Goal: Task Accomplishment & Management: Complete application form

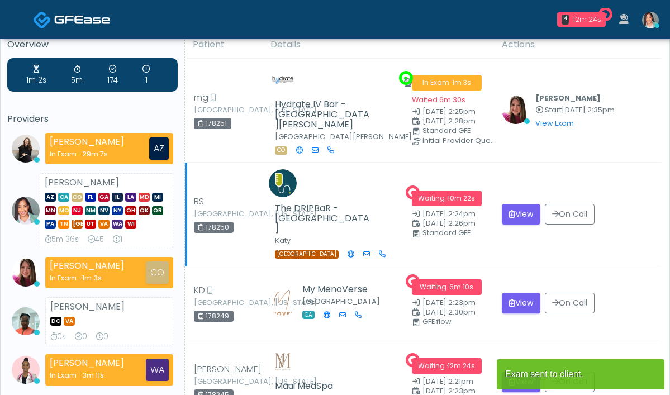
scroll to position [60, 0]
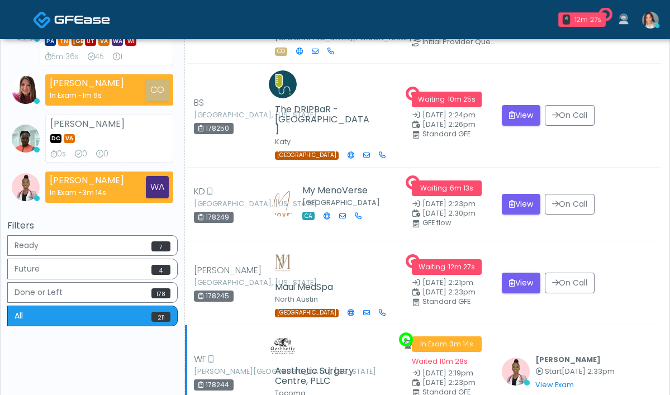
scroll to position [276, 0]
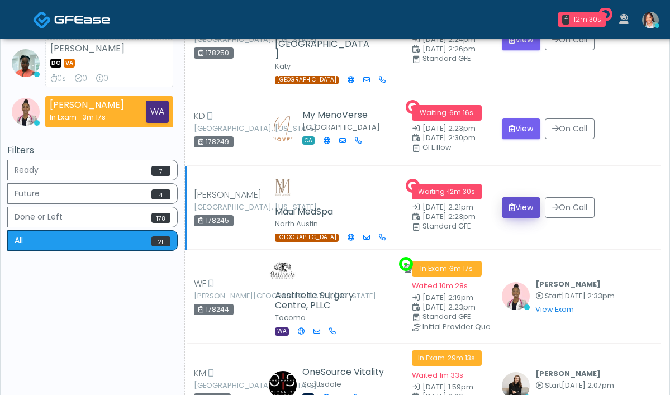
click at [506, 197] on button "View" at bounding box center [521, 207] width 39 height 21
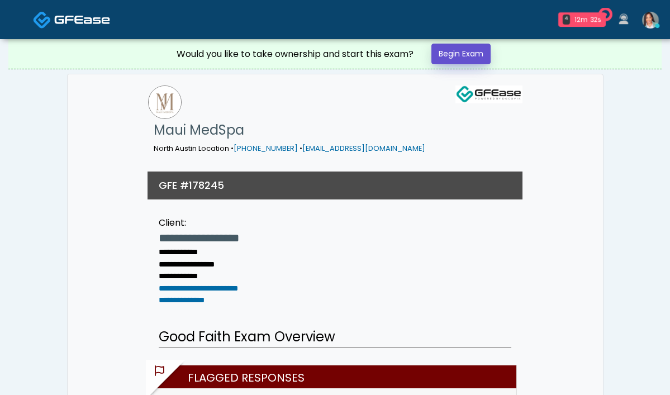
click at [462, 54] on link "Begin Exam" at bounding box center [461, 54] width 59 height 21
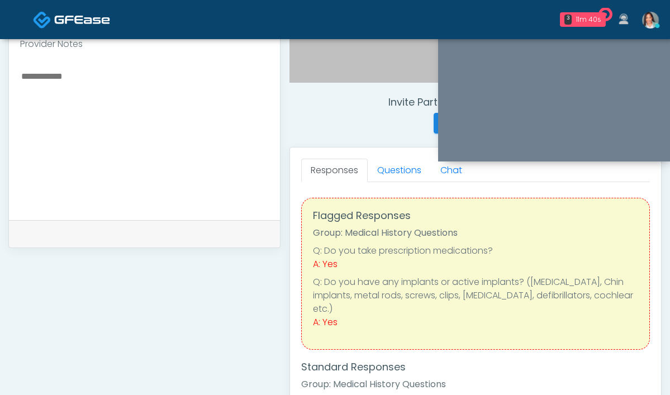
scroll to position [326, 0]
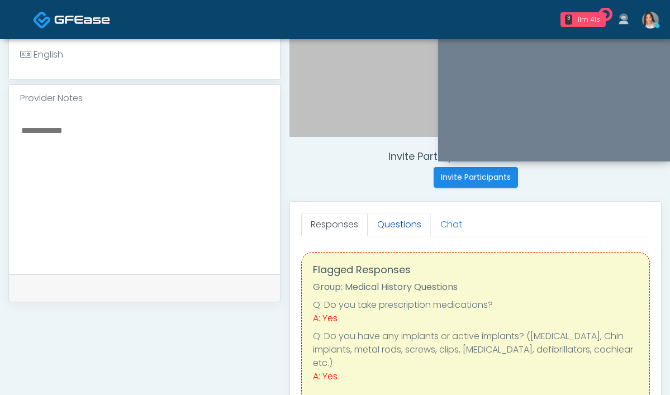
click at [368, 227] on link "Questions" at bounding box center [399, 224] width 63 height 23
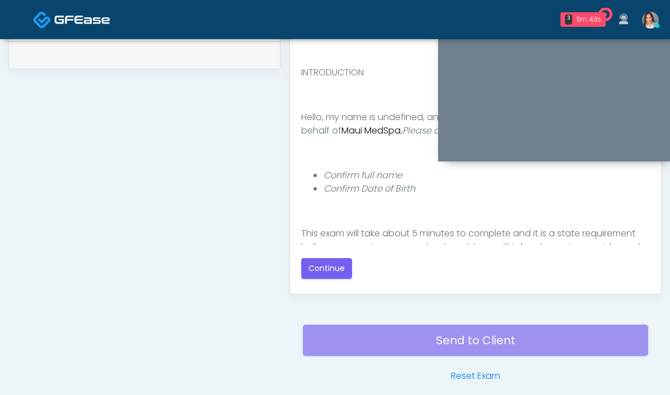
scroll to position [608, 0]
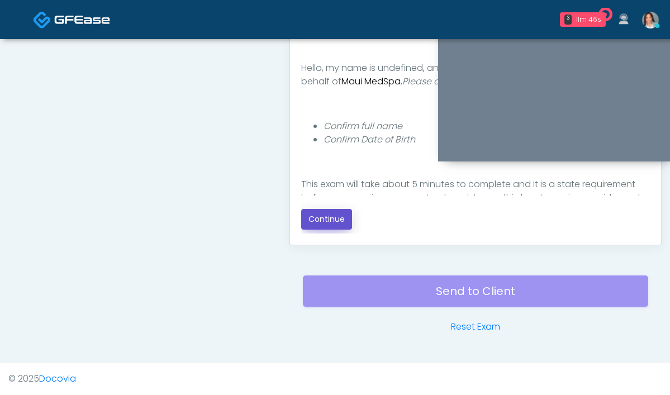
click at [301, 216] on button "Continue" at bounding box center [326, 219] width 51 height 21
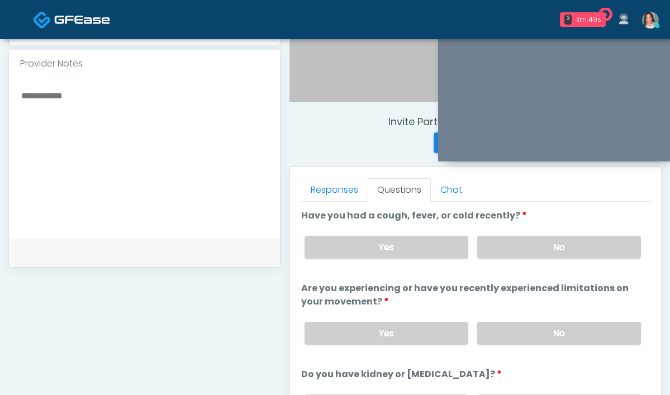
scroll to position [357, 0]
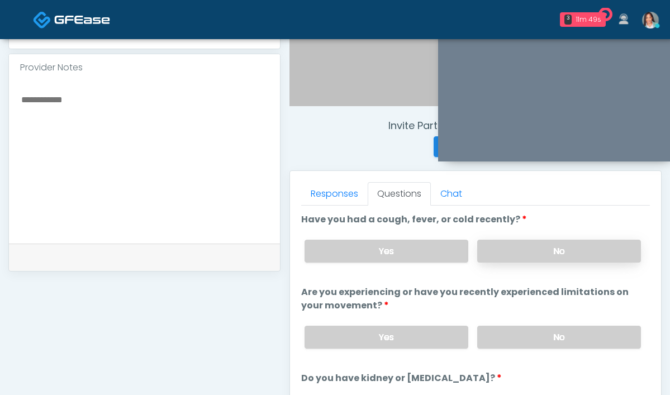
click at [478, 245] on label "No" at bounding box center [560, 251] width 164 height 23
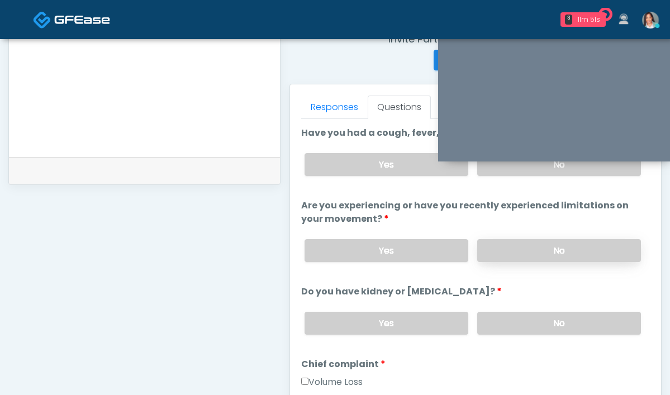
click at [478, 251] on label "No" at bounding box center [560, 250] width 164 height 23
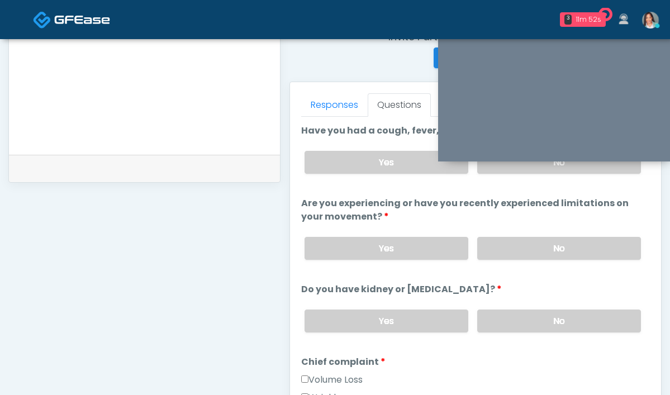
drag, startPoint x: 475, startPoint y: 330, endPoint x: 452, endPoint y: 297, distance: 39.4
click at [478, 329] on label "No" at bounding box center [560, 321] width 164 height 23
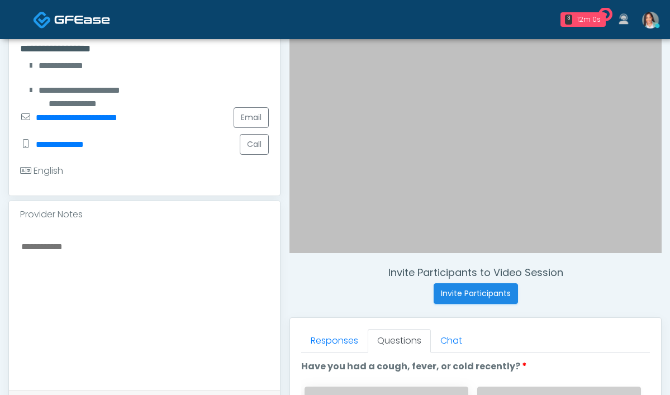
scroll to position [347, 0]
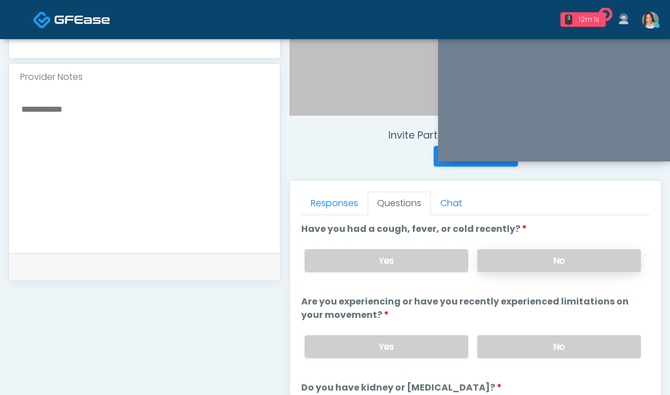
click at [526, 261] on label "No" at bounding box center [560, 260] width 164 height 23
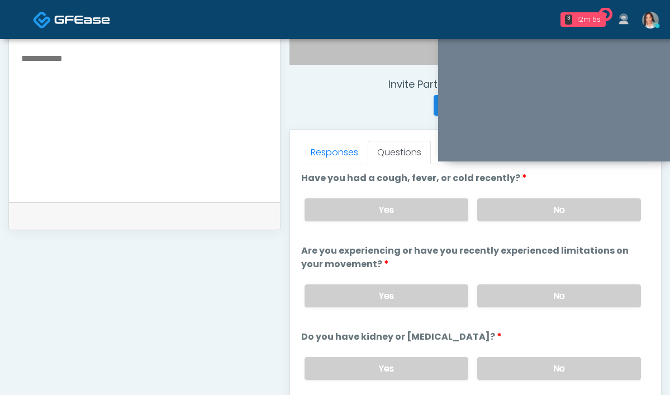
scroll to position [404, 0]
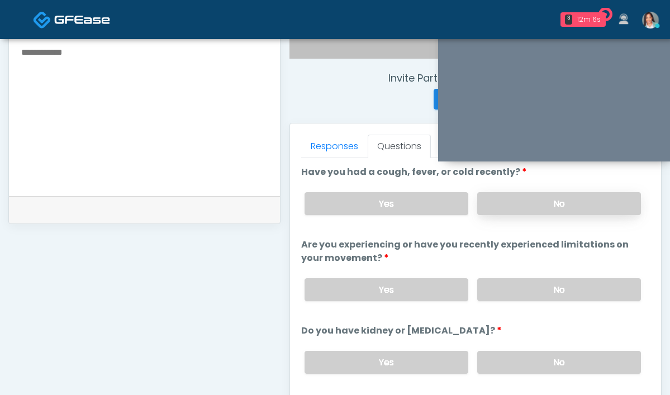
click at [478, 204] on label "No" at bounding box center [560, 203] width 164 height 23
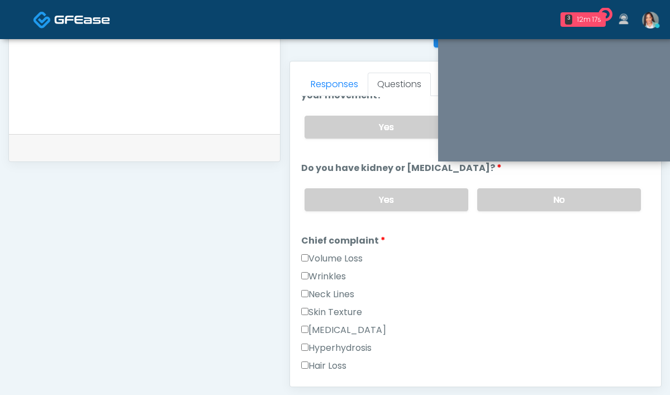
scroll to position [153, 0]
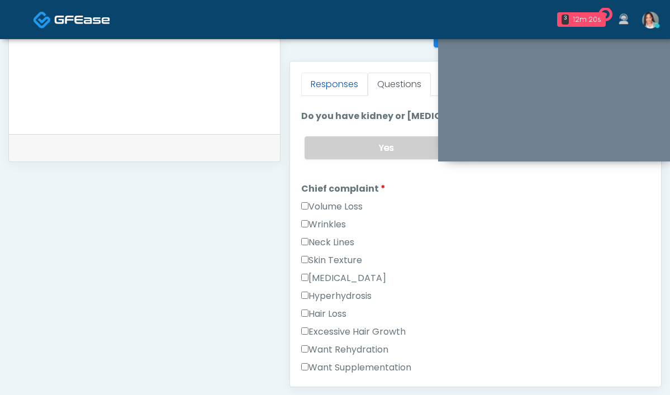
click at [301, 88] on link "Responses" at bounding box center [334, 84] width 67 height 23
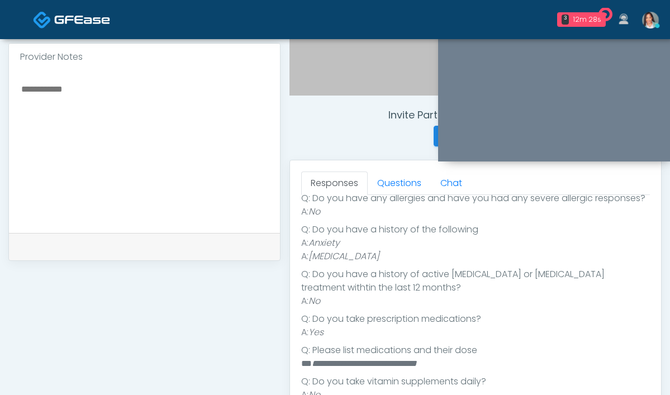
scroll to position [357, 0]
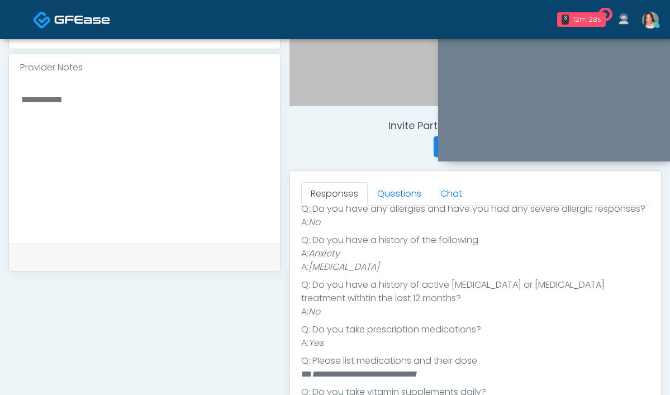
click at [101, 186] on textarea at bounding box center [144, 160] width 249 height 136
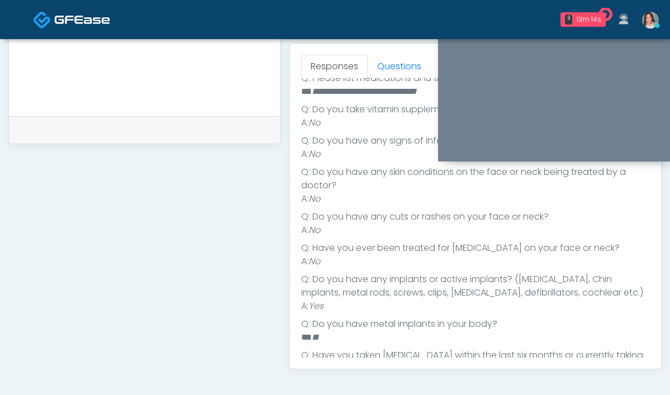
scroll to position [485, 0]
type textarea "**********"
click at [368, 60] on link "Questions" at bounding box center [399, 65] width 63 height 23
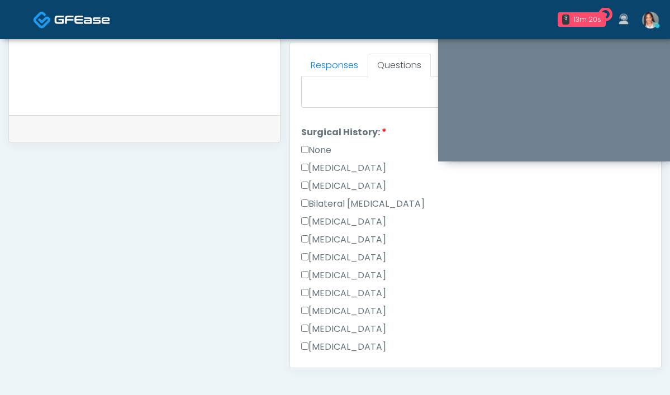
scroll to position [531, 0]
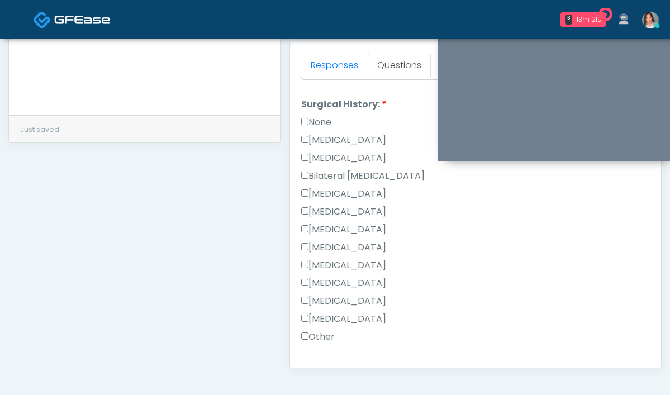
click at [318, 201] on div "[MEDICAL_DATA]" at bounding box center [475, 196] width 349 height 18
click at [347, 192] on label "[MEDICAL_DATA]" at bounding box center [343, 193] width 85 height 13
drag, startPoint x: 388, startPoint y: 191, endPoint x: 258, endPoint y: 193, distance: 130.3
click at [301, 193] on div "[MEDICAL_DATA]" at bounding box center [475, 196] width 349 height 18
copy label "[MEDICAL_DATA]"
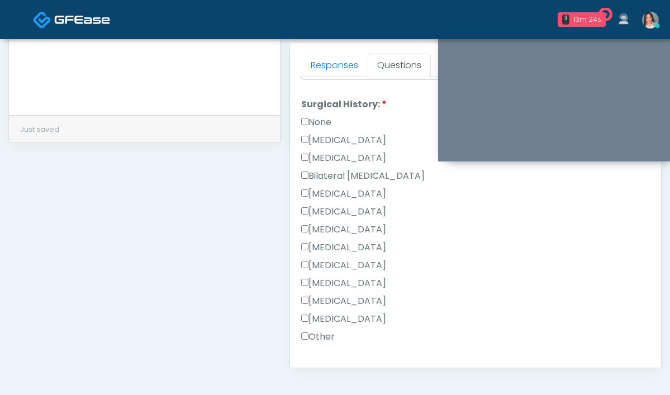
scroll to position [639, 0]
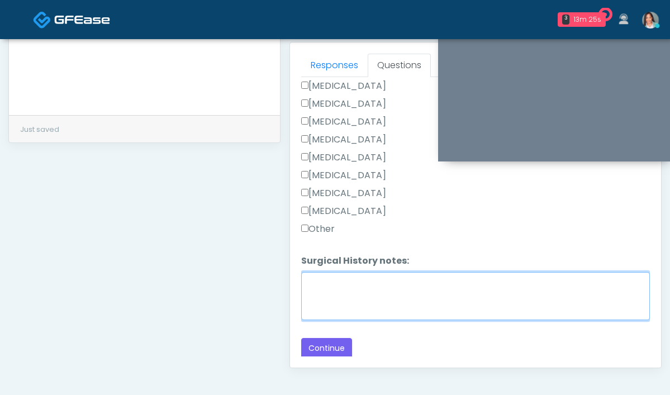
click at [310, 282] on textarea "Surgical History notes:" at bounding box center [475, 296] width 349 height 48
paste textarea "**********"
click at [450, 277] on textarea "**********" at bounding box center [475, 296] width 349 height 48
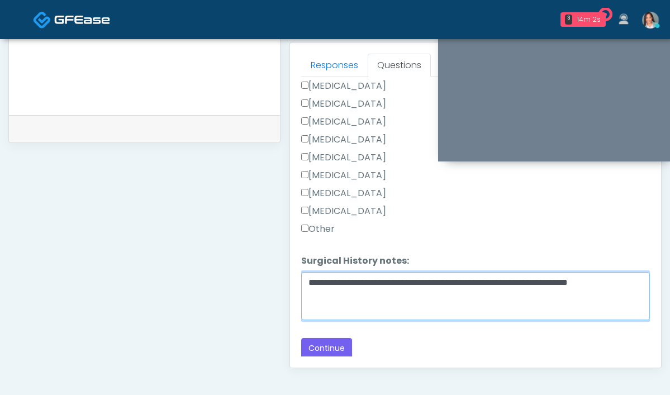
click at [522, 279] on textarea "**********" at bounding box center [475, 296] width 349 height 48
click at [527, 282] on textarea "**********" at bounding box center [475, 296] width 349 height 48
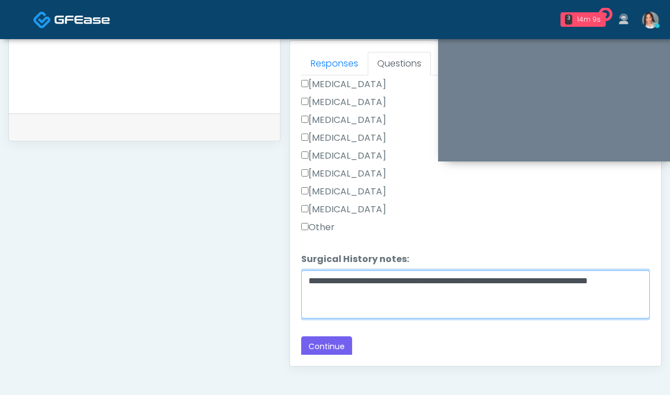
scroll to position [488, 0]
click at [340, 293] on textarea "**********" at bounding box center [475, 294] width 349 height 48
click at [339, 293] on textarea "**********" at bounding box center [475, 294] width 349 height 48
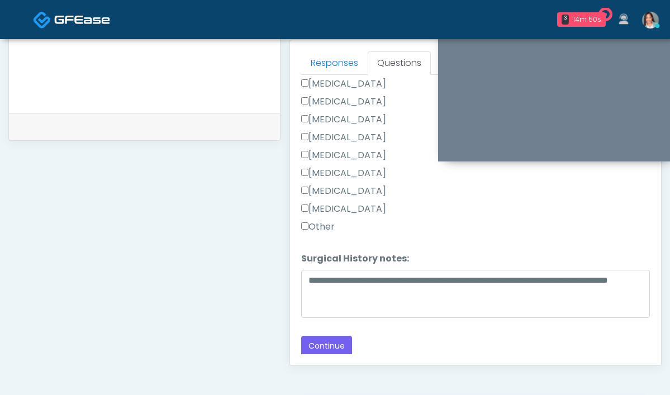
click at [301, 223] on label "Other" at bounding box center [318, 226] width 34 height 13
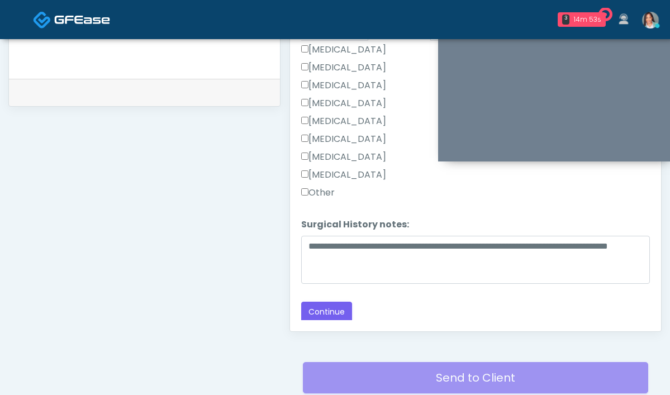
scroll to position [523, 0]
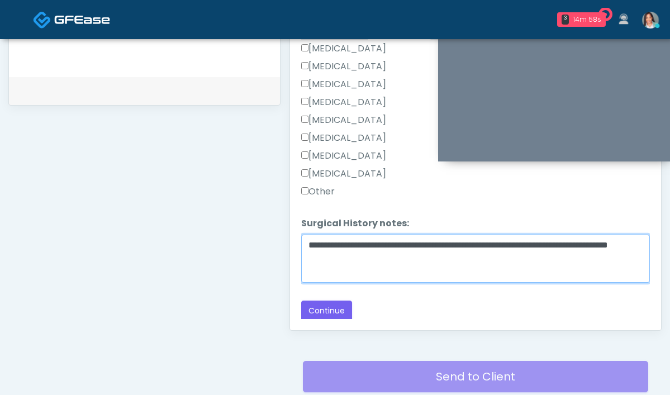
click at [507, 244] on textarea "**********" at bounding box center [475, 259] width 349 height 48
type textarea "**********"
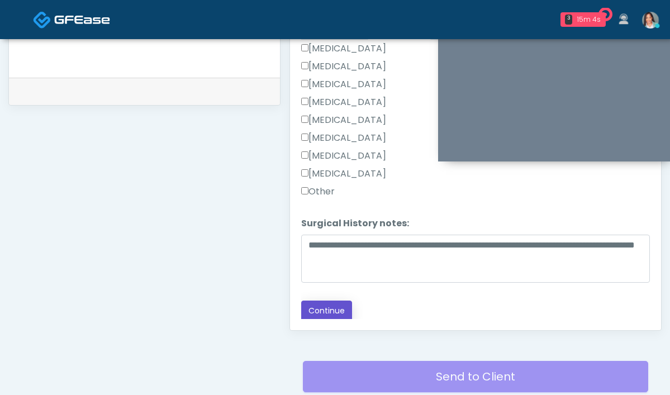
click at [301, 310] on button "Continue" at bounding box center [326, 311] width 51 height 21
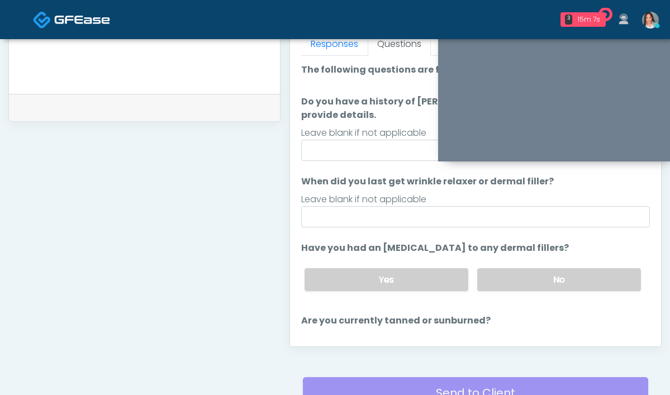
scroll to position [506, 0]
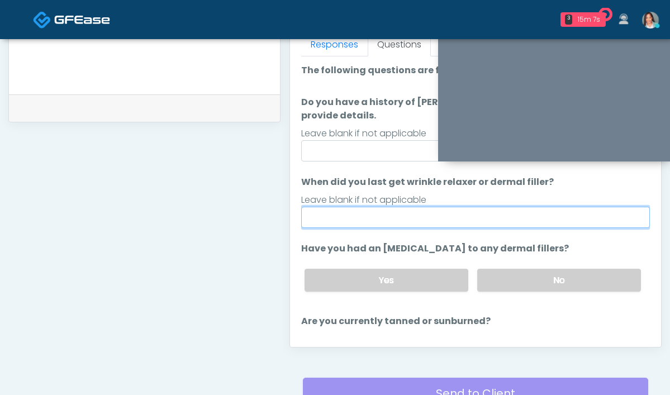
click at [365, 207] on input "When did you last get wrinkle relaxer or dermal filler?" at bounding box center [475, 217] width 349 height 21
type input "**********"
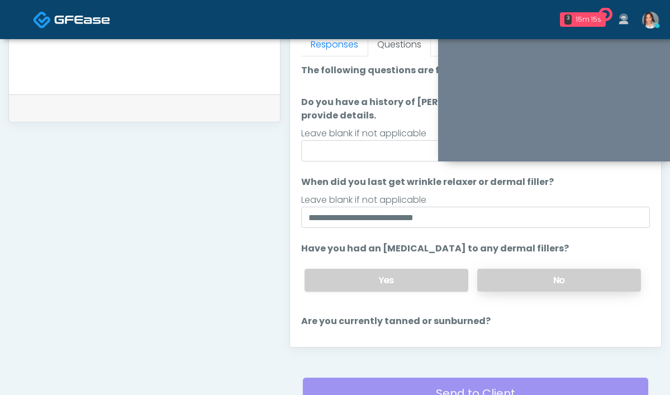
click at [511, 269] on label "No" at bounding box center [560, 280] width 164 height 23
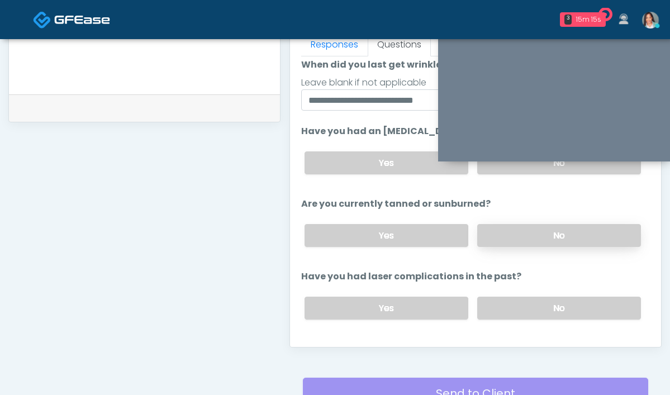
scroll to position [130, 0]
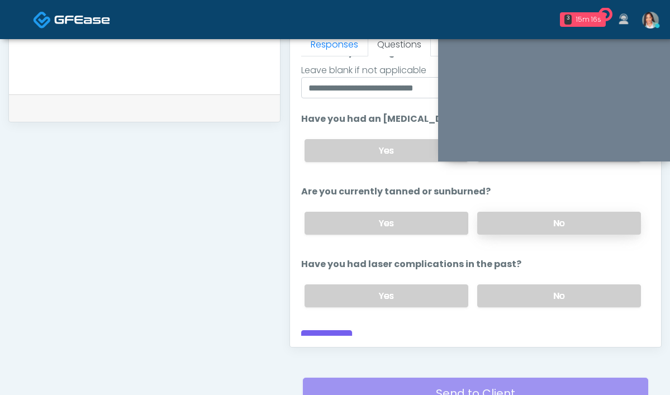
click at [480, 212] on label "No" at bounding box center [560, 223] width 164 height 23
click at [464, 276] on div "Yes No" at bounding box center [473, 296] width 355 height 41
click at [478, 285] on label "No" at bounding box center [560, 296] width 164 height 23
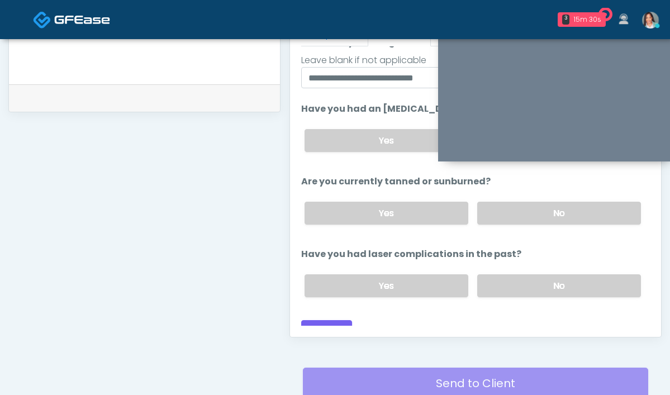
scroll to position [516, 0]
click at [301, 320] on button "Continue" at bounding box center [326, 330] width 51 height 21
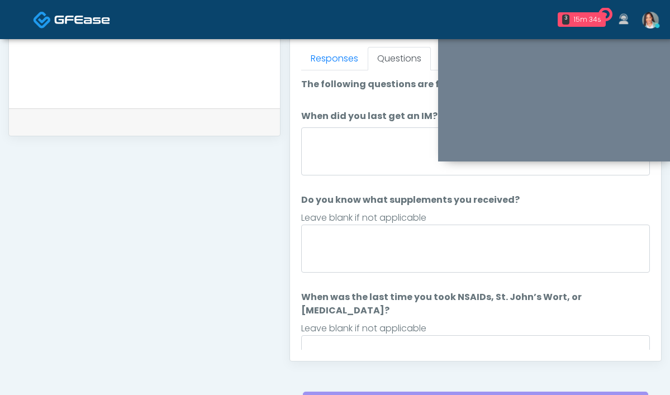
scroll to position [445, 0]
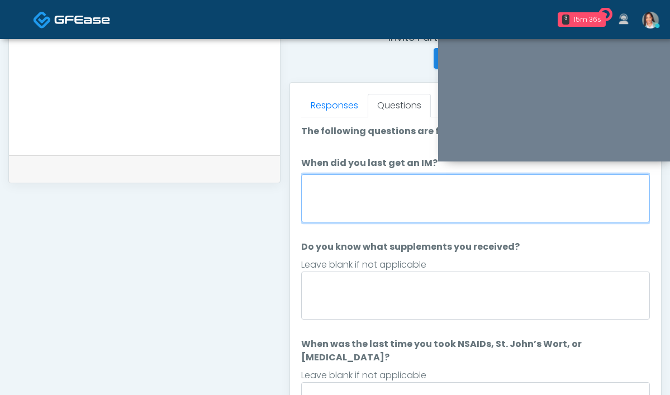
click at [380, 206] on textarea "When did you last get an IM?" at bounding box center [475, 198] width 349 height 48
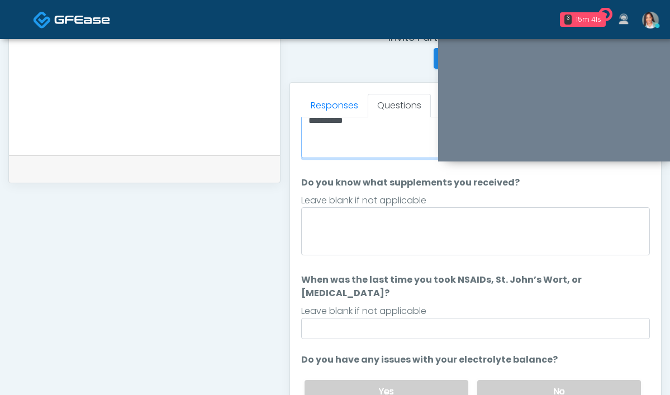
scroll to position [100, 0]
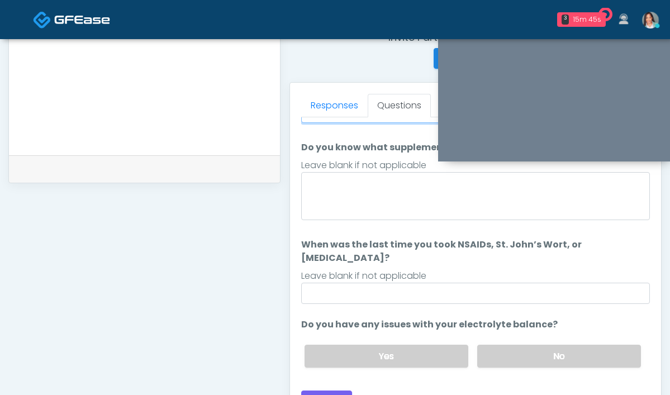
type textarea "**********"
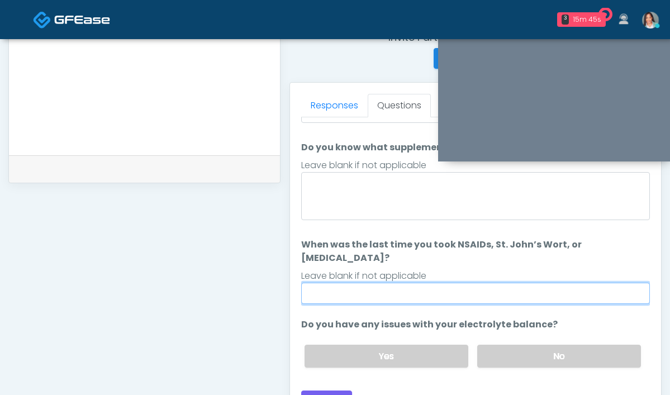
click at [520, 283] on input "When was the last time you took NSAIDs, St. John’s Wort, or Vitamin E?" at bounding box center [475, 293] width 349 height 21
click at [319, 284] on input "When was the last time you took NSAIDs, St. John’s Wort, or Vitamin E?" at bounding box center [475, 293] width 349 height 21
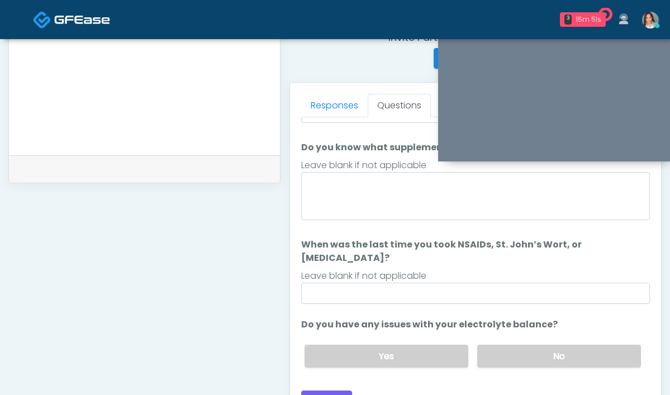
click at [533, 225] on ol "**********" at bounding box center [475, 201] width 349 height 352
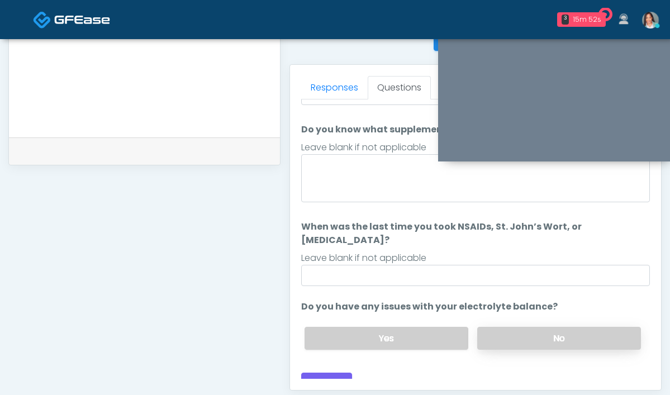
click at [500, 327] on label "No" at bounding box center [560, 338] width 164 height 23
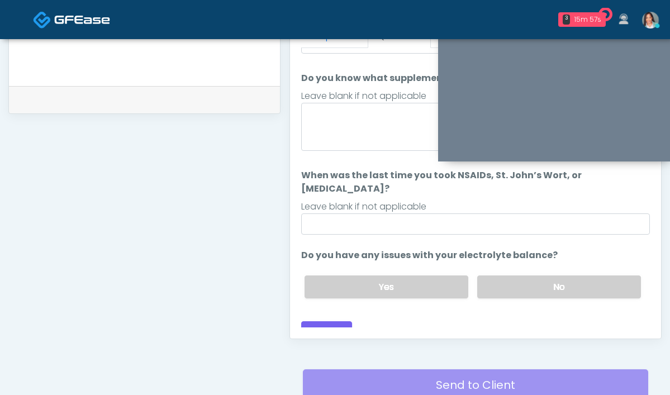
click at [290, 332] on div "Responses Questions Chat Good Faith Exam Script Good Faith Exam Script INTRODUC…" at bounding box center [475, 175] width 371 height 325
click at [301, 322] on button "Continue" at bounding box center [326, 332] width 51 height 21
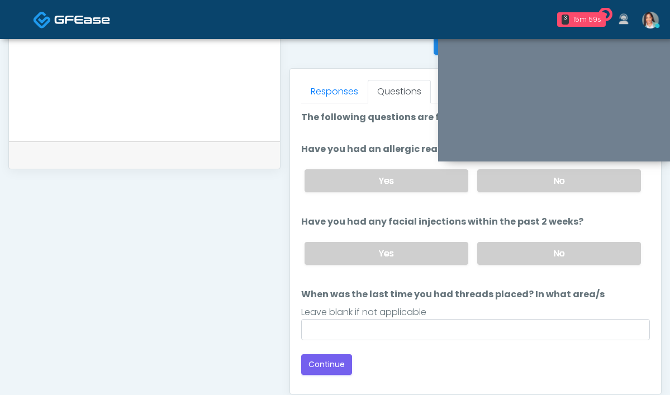
scroll to position [365, 0]
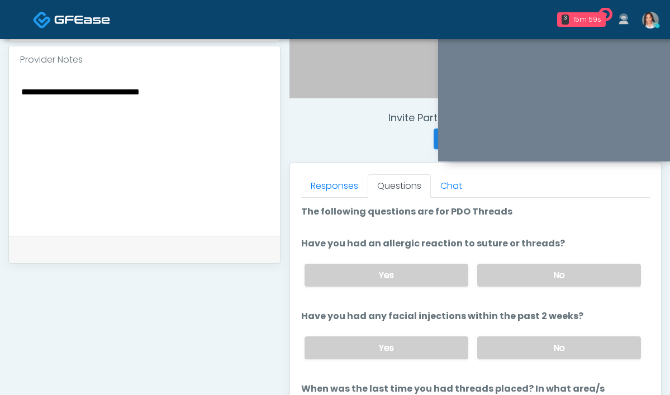
click at [473, 286] on div "Yes No" at bounding box center [473, 275] width 355 height 41
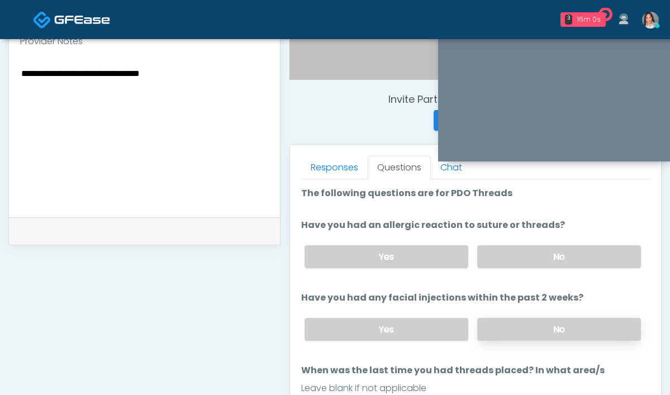
scroll to position [383, 0]
drag, startPoint x: 484, startPoint y: 331, endPoint x: 481, endPoint y: 306, distance: 24.8
click at [484, 330] on label "No" at bounding box center [560, 329] width 164 height 23
click at [478, 282] on ol "The following questions are for PDO Threads The following questions are for PDO…" at bounding box center [475, 302] width 349 height 230
click at [480, 259] on label "No" at bounding box center [560, 256] width 164 height 23
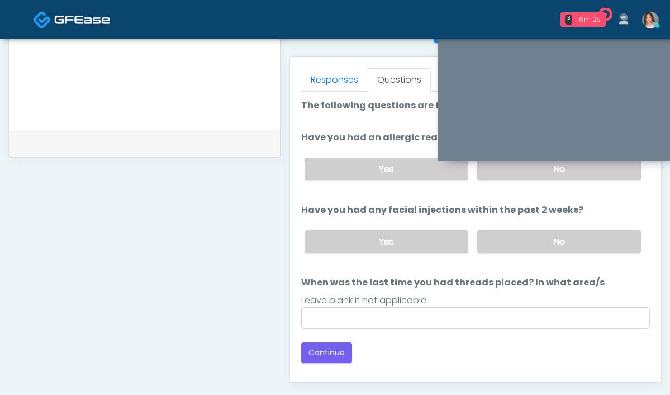
scroll to position [608, 0]
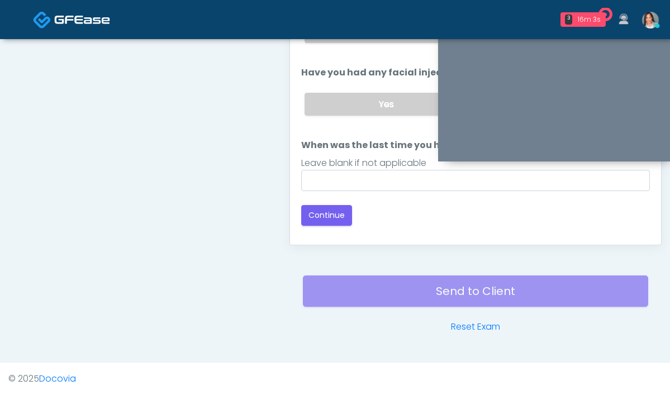
click at [301, 232] on div "Good Faith Exam Script Good Faith Exam Script INTRODUCTION Hello, my name is un…" at bounding box center [475, 94] width 349 height 280
click at [301, 214] on button "Continue" at bounding box center [326, 215] width 51 height 21
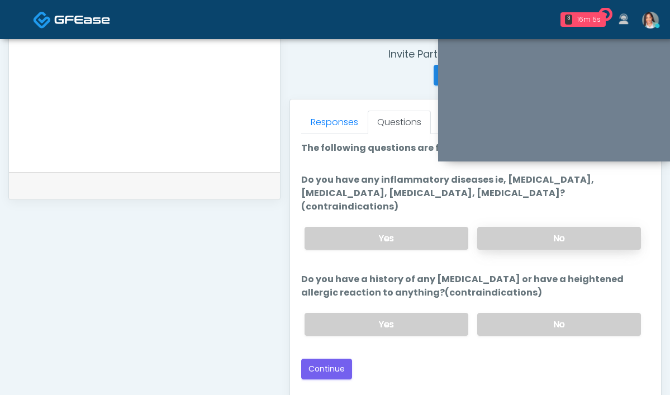
scroll to position [428, 0]
click at [495, 227] on label "No" at bounding box center [560, 238] width 164 height 23
click at [509, 313] on label "No" at bounding box center [560, 324] width 164 height 23
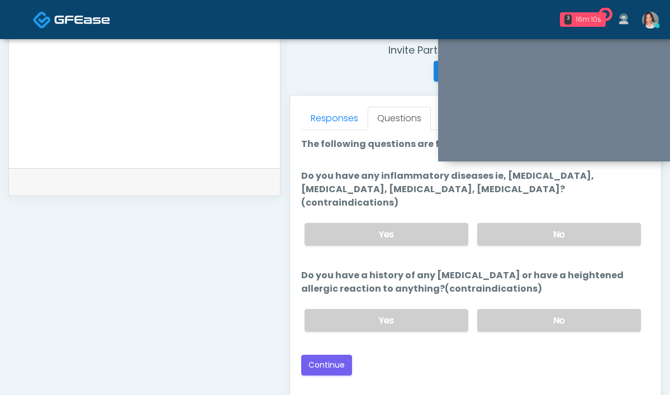
scroll to position [433, 0]
click at [376, 223] on label "Yes" at bounding box center [387, 234] width 164 height 23
drag, startPoint x: 494, startPoint y: 175, endPoint x: 446, endPoint y: 174, distance: 48.7
click at [446, 174] on label "Do you have any inflammatory diseases ie, psoriasis, rheumatoid arthritis, rosa…" at bounding box center [475, 189] width 349 height 40
copy label "psoriasis,"
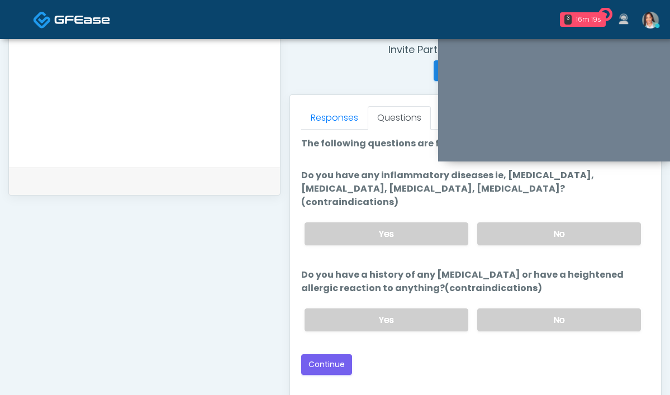
click at [92, 83] on textarea "**********" at bounding box center [144, 84] width 249 height 136
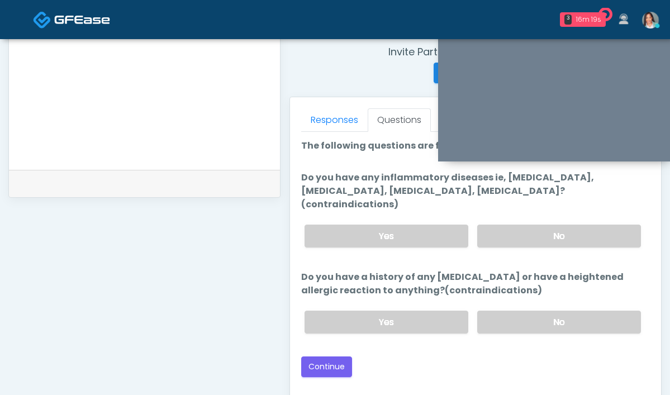
click at [119, 149] on textarea "**********" at bounding box center [144, 86] width 249 height 136
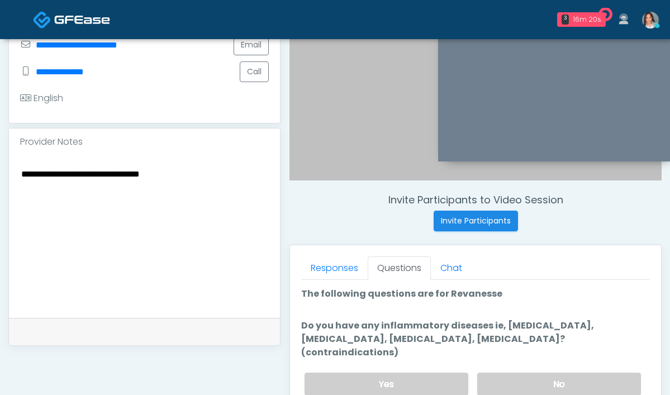
scroll to position [226, 0]
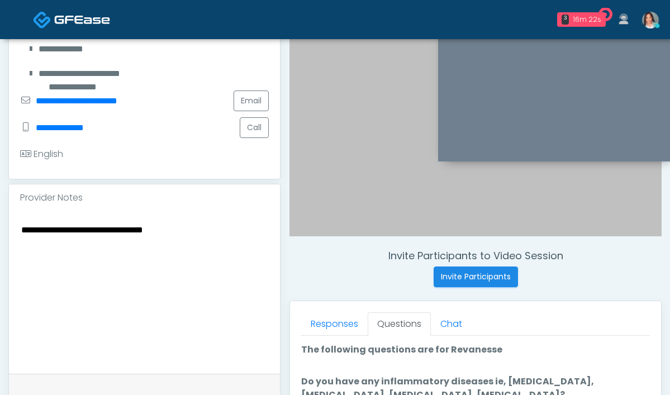
paste textarea "**********"
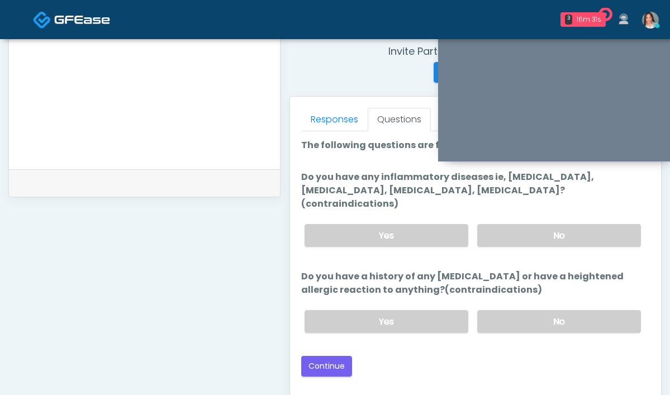
scroll to position [461, 0]
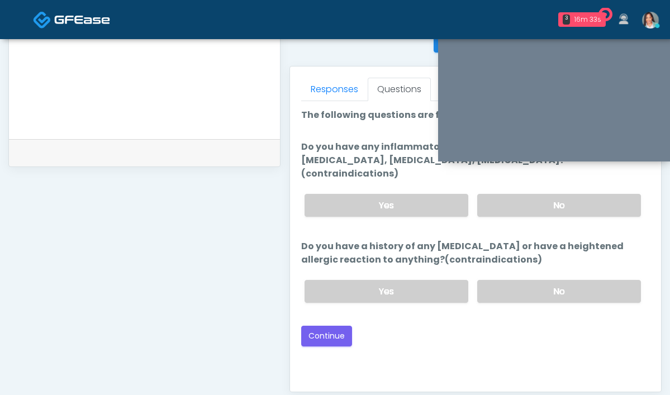
type textarea "**********"
click at [301, 306] on div "Loading... Connecting to your agent... Please wait while we prepare your person…" at bounding box center [475, 227] width 349 height 238
click at [301, 328] on button "Continue" at bounding box center [326, 336] width 51 height 21
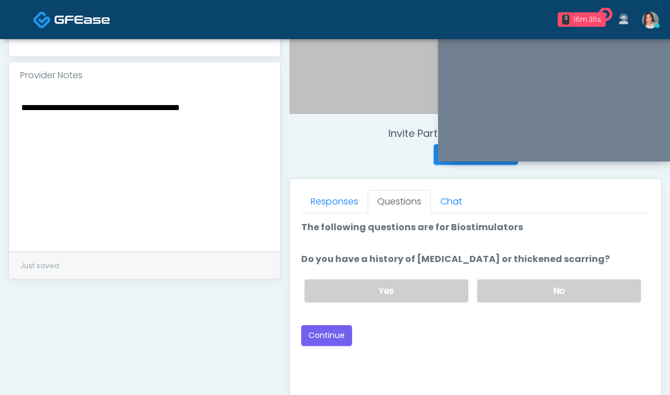
scroll to position [293, 0]
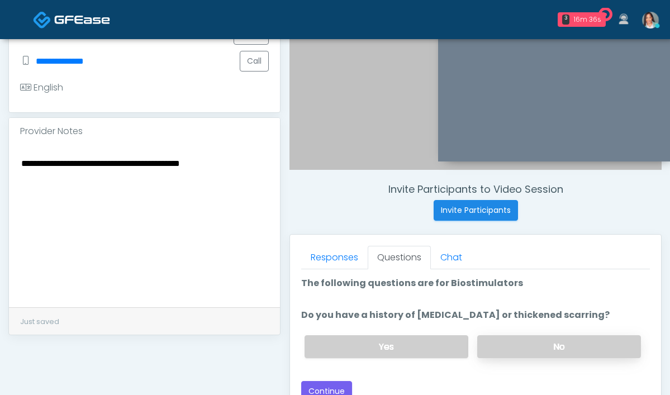
click at [496, 340] on label "No" at bounding box center [560, 347] width 164 height 23
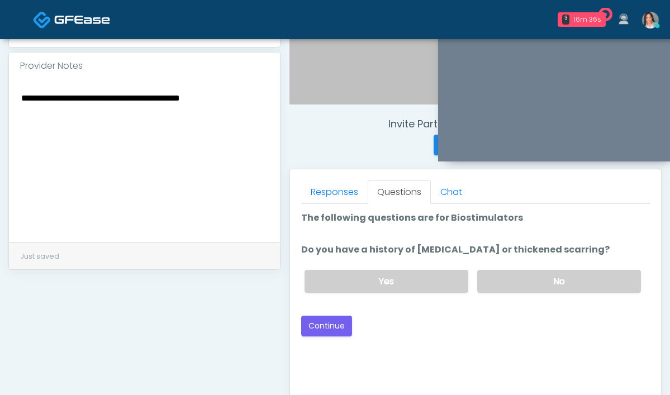
scroll to position [360, 0]
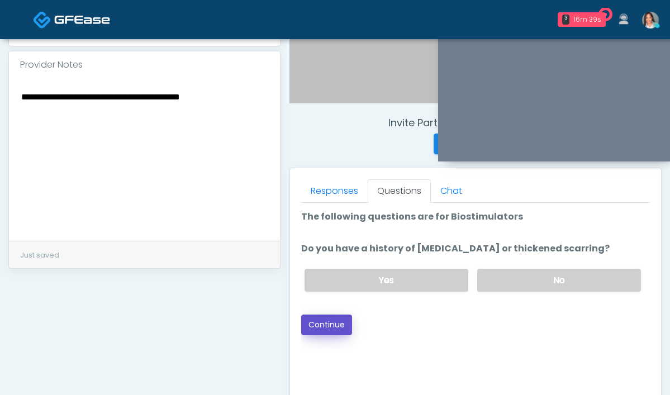
click at [301, 327] on button "Continue" at bounding box center [326, 325] width 51 height 21
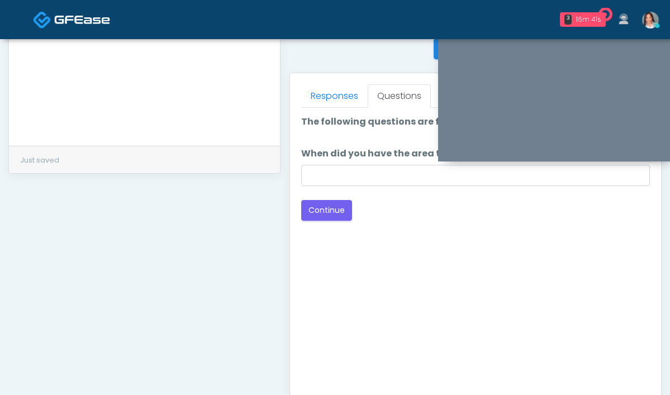
scroll to position [367, 0]
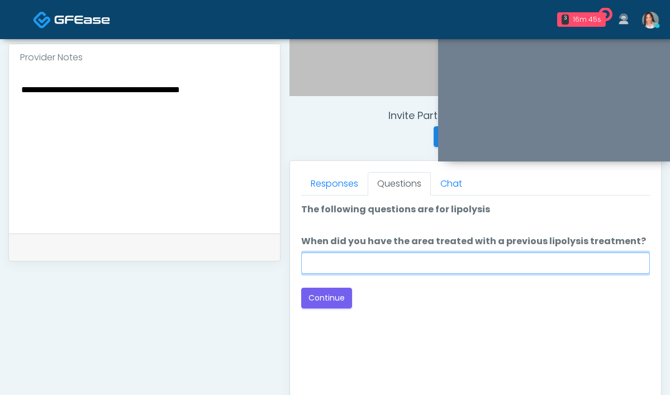
click at [301, 262] on input "When did you have the area treated with a previous lipolysis treatment?" at bounding box center [475, 263] width 349 height 21
type input "**********"
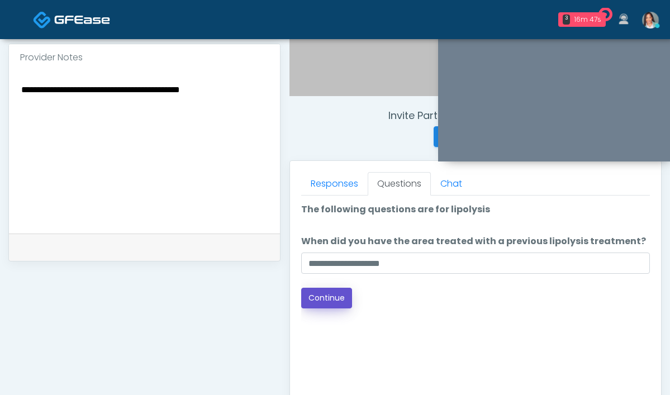
click at [301, 305] on button "Continue" at bounding box center [326, 298] width 51 height 21
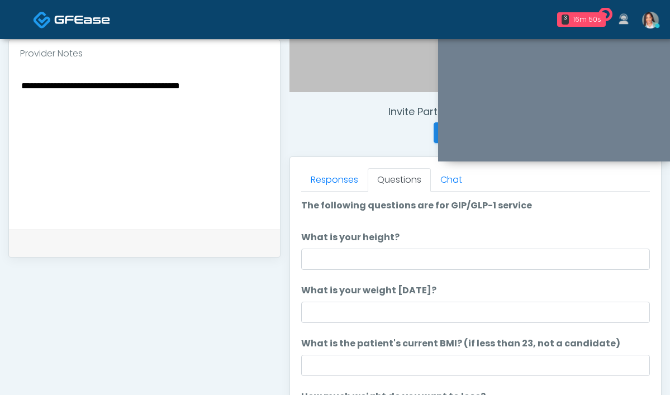
scroll to position [290, 0]
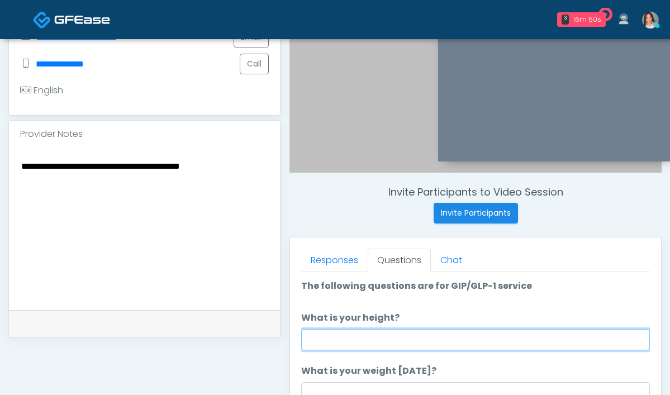
click at [301, 334] on input "What is your height?" at bounding box center [475, 339] width 349 height 21
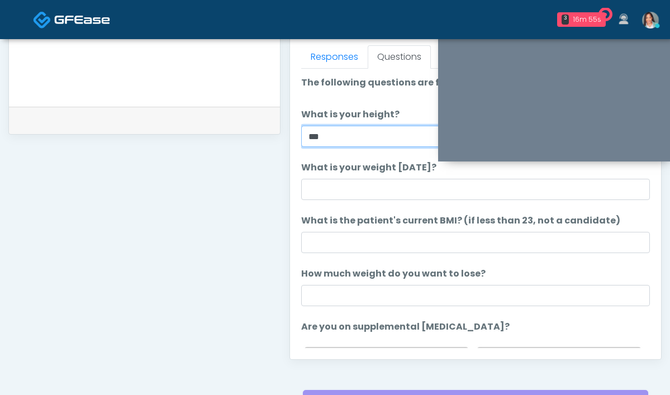
scroll to position [532, 0]
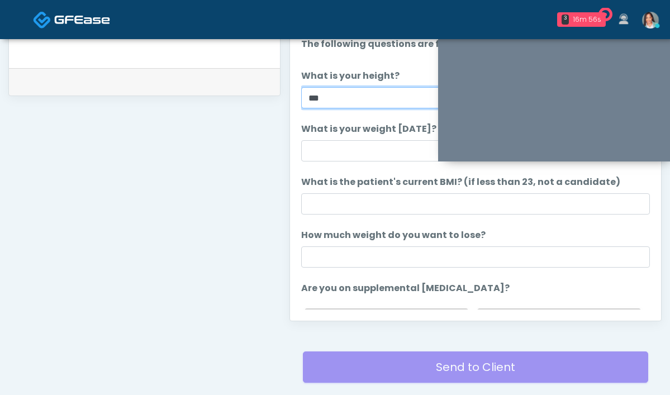
type input "**"
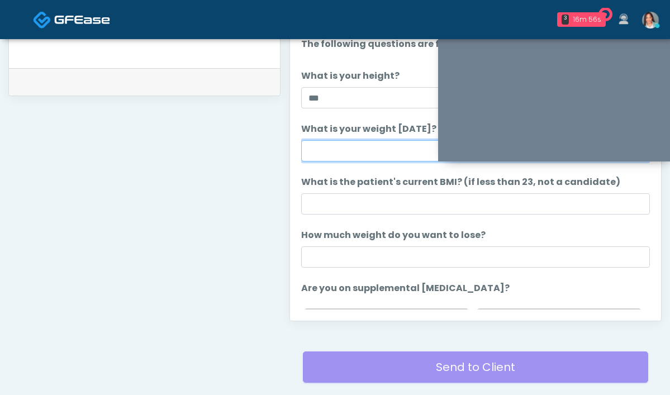
click at [311, 142] on input "What is your weight today?" at bounding box center [475, 150] width 349 height 21
click at [311, 149] on input "What is your weight today?" at bounding box center [475, 150] width 349 height 21
type input "**********"
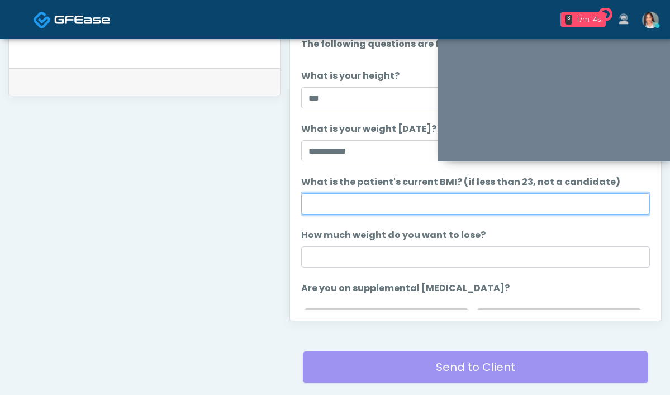
click at [308, 200] on input "What is the patient's current BMI? (if less than 23, not a candidate)" at bounding box center [475, 203] width 349 height 21
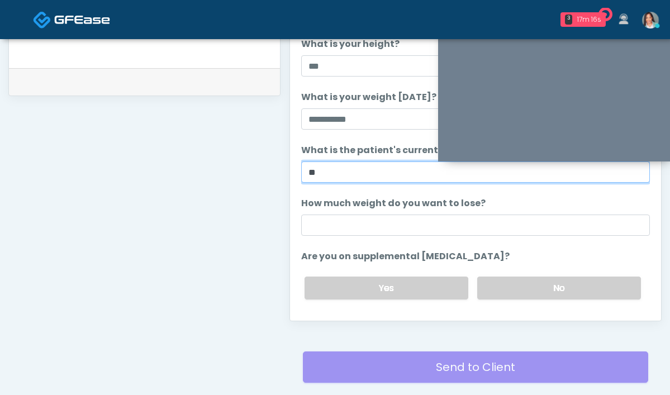
scroll to position [98, 0]
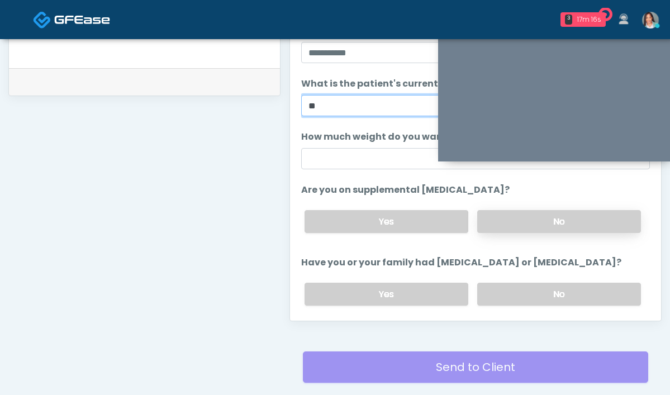
type input "**"
click at [478, 218] on label "No" at bounding box center [560, 221] width 164 height 23
click at [506, 305] on div "Yes No" at bounding box center [473, 294] width 355 height 41
click at [504, 300] on label "No" at bounding box center [560, 294] width 164 height 23
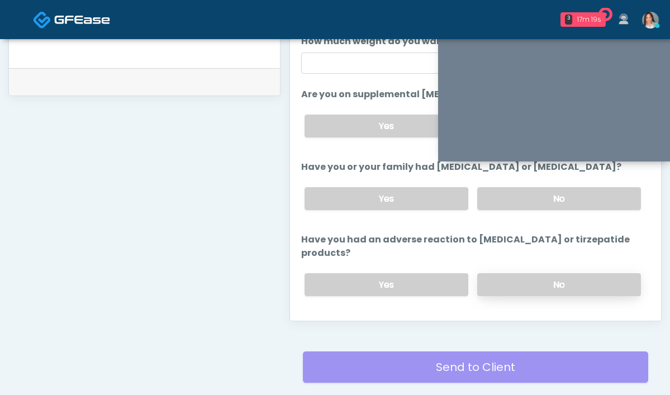
scroll to position [215, 0]
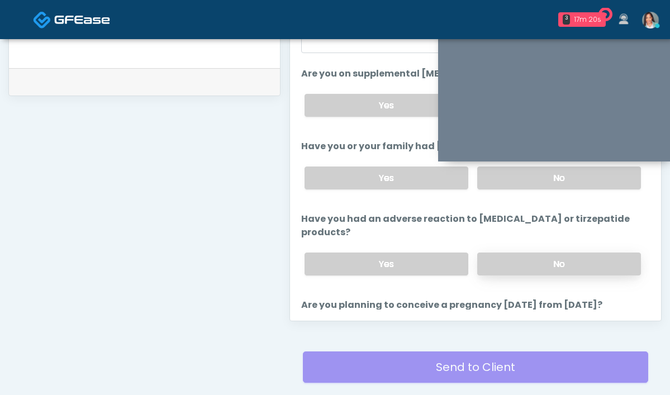
click at [513, 253] on label "No" at bounding box center [560, 264] width 164 height 23
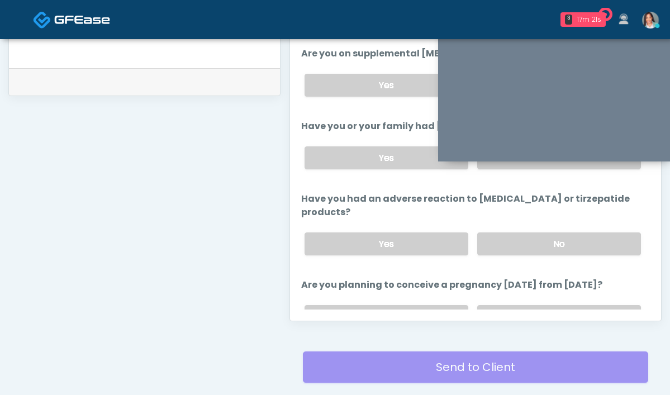
scroll to position [287, 0]
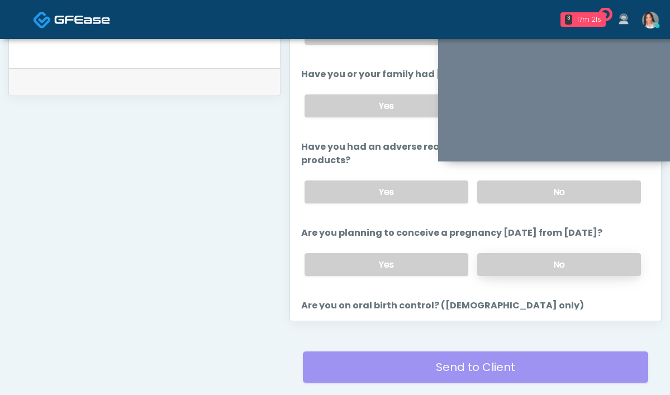
click at [508, 253] on label "No" at bounding box center [560, 264] width 164 height 23
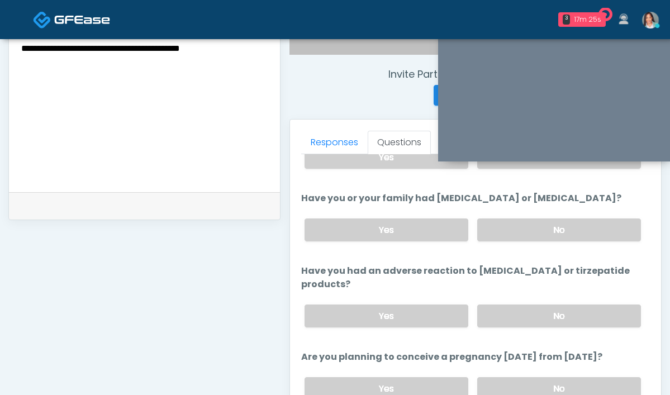
scroll to position [351, 0]
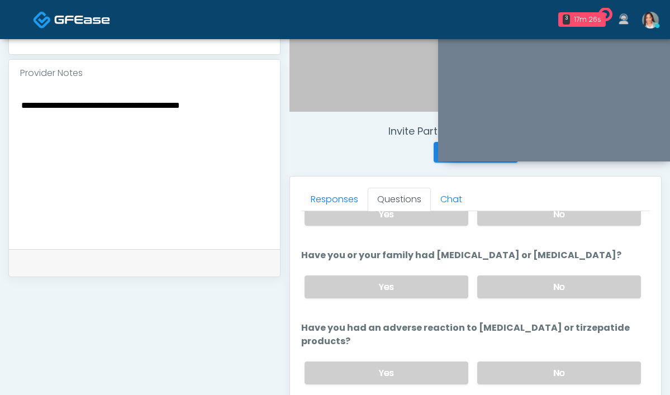
click at [93, 111] on textarea "**********" at bounding box center [144, 166] width 249 height 136
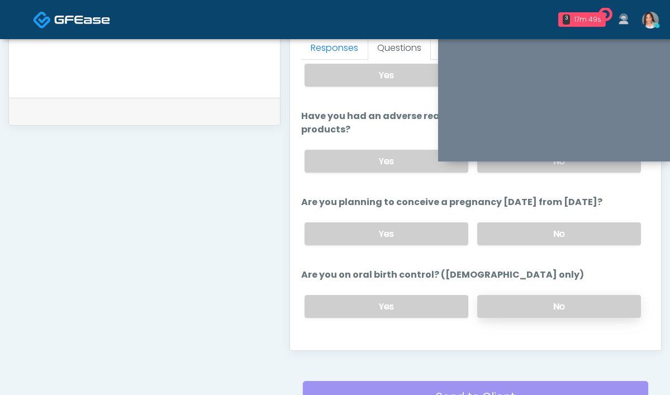
scroll to position [362, 0]
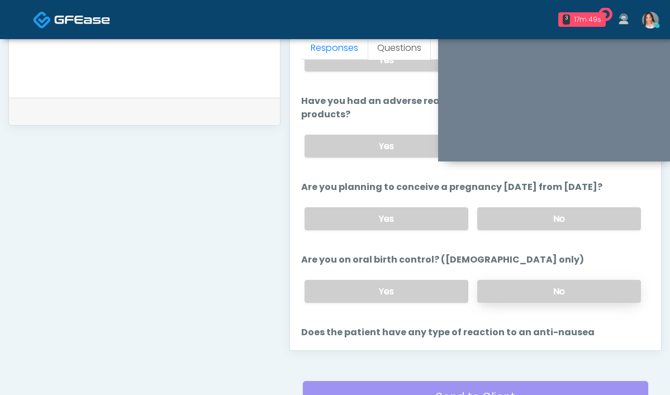
click at [478, 284] on label "No" at bounding box center [560, 291] width 164 height 23
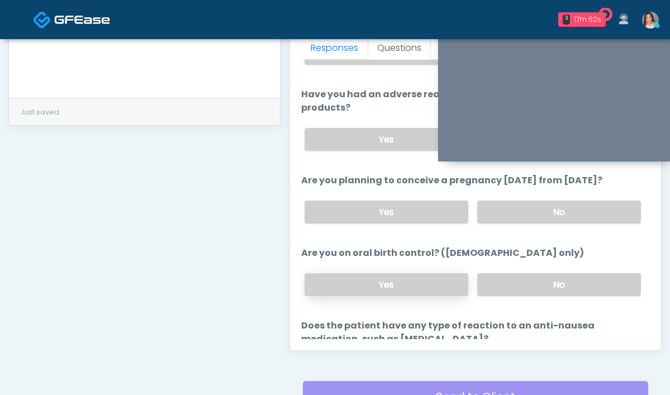
scroll to position [369, 0]
click at [305, 273] on label "Yes" at bounding box center [387, 284] width 164 height 23
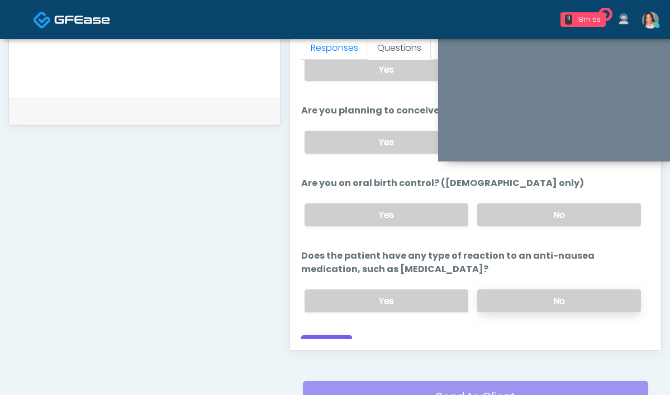
click at [540, 290] on label "No" at bounding box center [560, 301] width 164 height 23
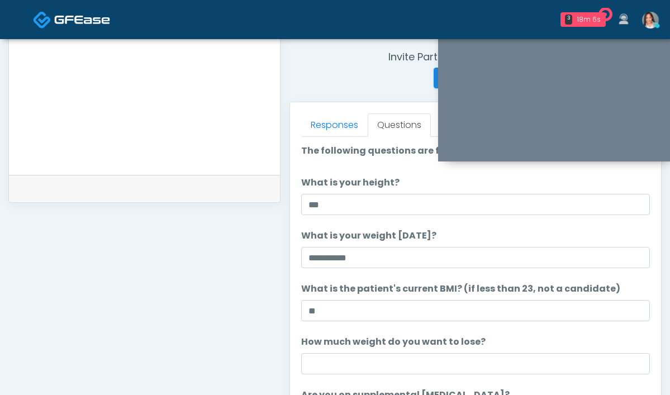
scroll to position [399, 0]
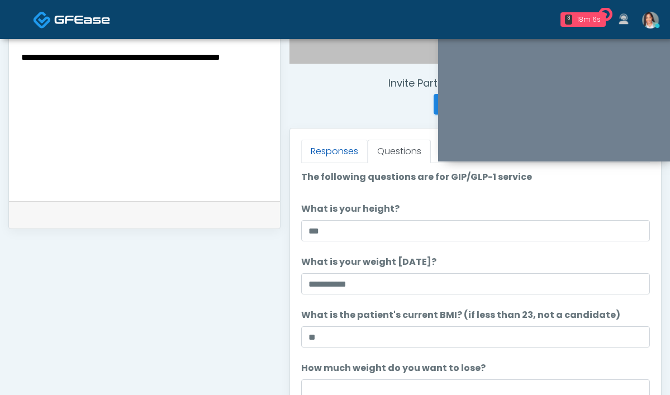
click at [301, 145] on link "Responses" at bounding box center [334, 151] width 67 height 23
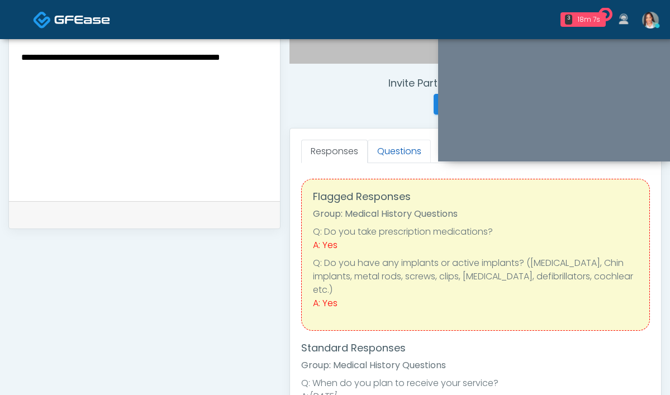
click at [368, 155] on link "Questions" at bounding box center [399, 151] width 63 height 23
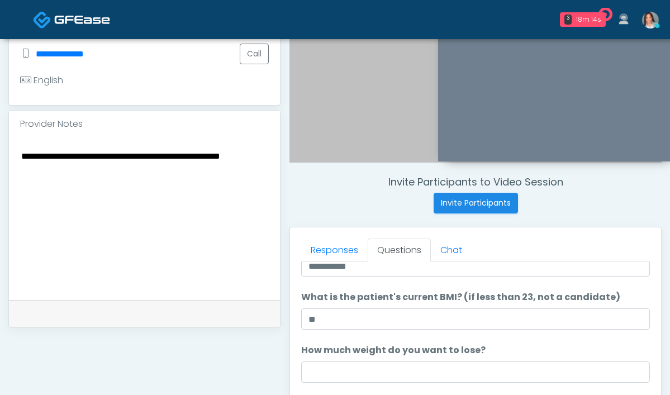
scroll to position [294, 0]
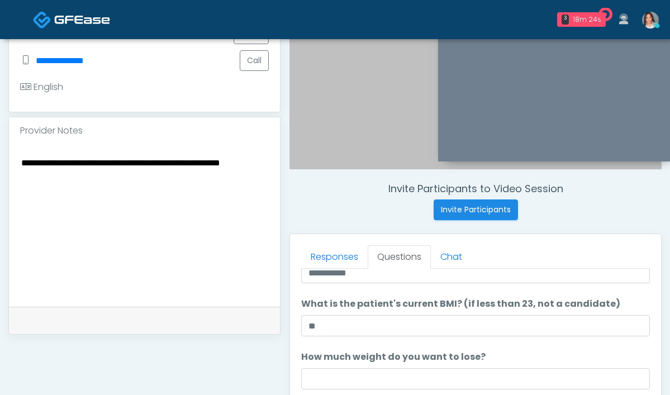
click at [138, 165] on textarea "**********" at bounding box center [144, 223] width 249 height 136
click at [143, 165] on textarea "**********" at bounding box center [144, 223] width 249 height 136
click at [171, 163] on textarea "**********" at bounding box center [144, 223] width 249 height 136
click at [59, 182] on textarea "**********" at bounding box center [144, 223] width 249 height 136
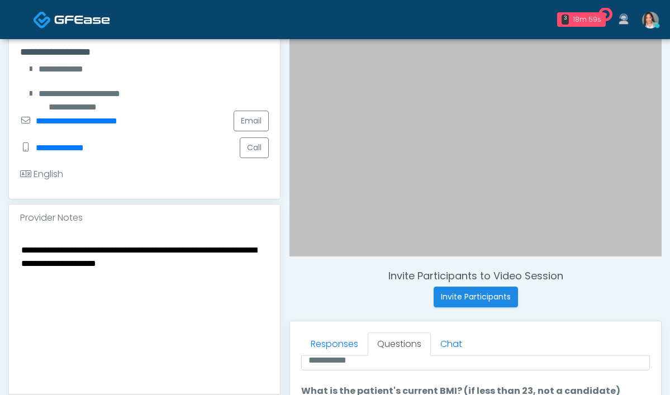
scroll to position [244, 0]
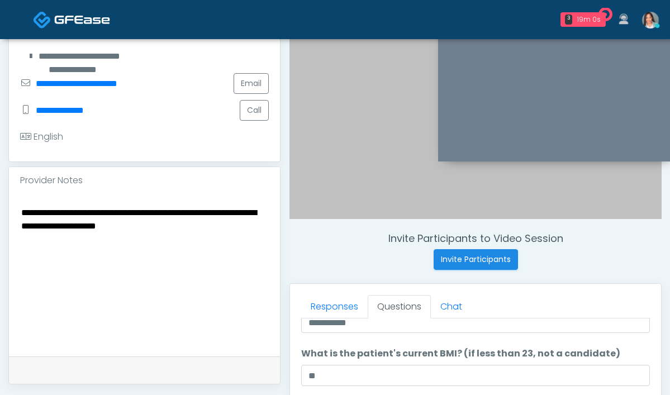
click at [207, 233] on textarea "**********" at bounding box center [144, 273] width 249 height 136
click at [219, 232] on div "**********" at bounding box center [144, 275] width 271 height 163
click at [211, 230] on textarea "**********" at bounding box center [144, 273] width 249 height 136
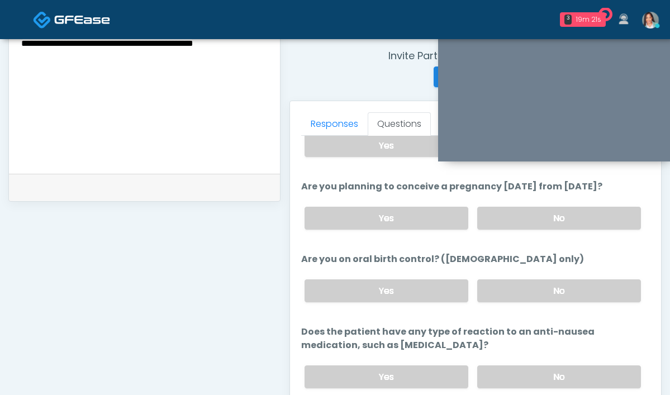
scroll to position [608, 0]
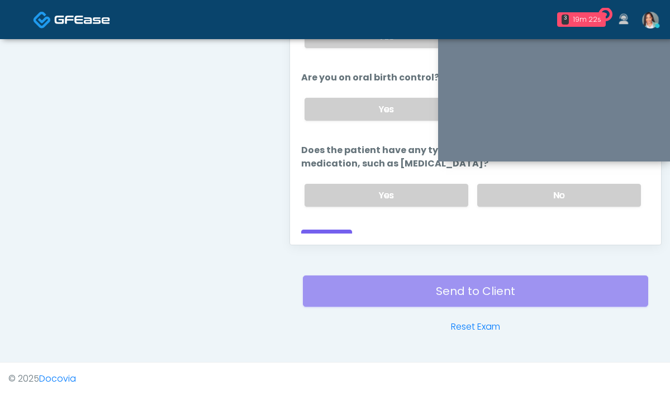
click at [290, 236] on div "Responses Questions Chat Good Faith Exam Script Good Faith Exam Script INTRODUC…" at bounding box center [475, 81] width 371 height 325
click at [301, 230] on button "Continue" at bounding box center [326, 240] width 51 height 21
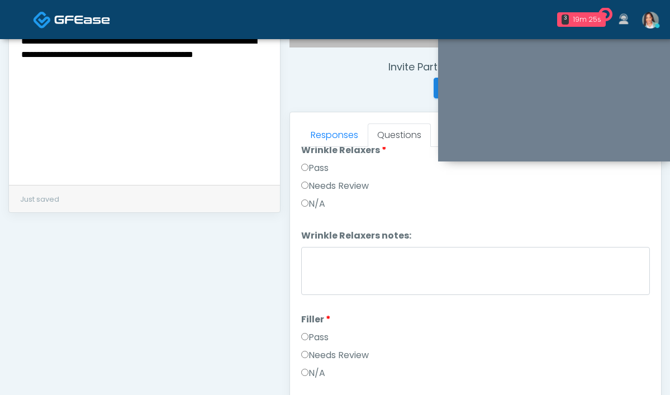
scroll to position [0, 0]
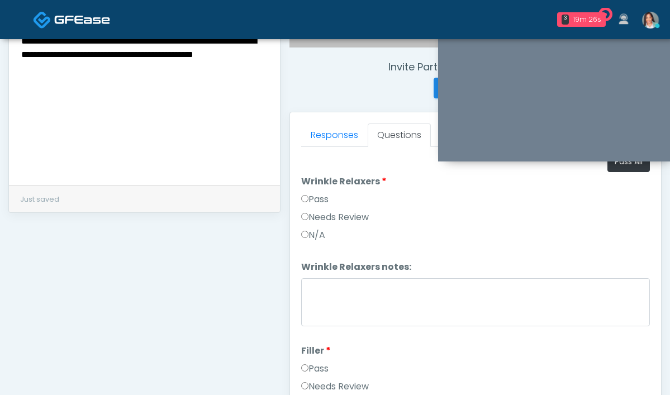
click at [633, 162] on div at bounding box center [555, 80] width 235 height 163
click at [617, 162] on div at bounding box center [555, 80] width 235 height 163
click at [620, 162] on div at bounding box center [555, 80] width 235 height 163
click at [618, 168] on button "Pass All" at bounding box center [629, 162] width 42 height 21
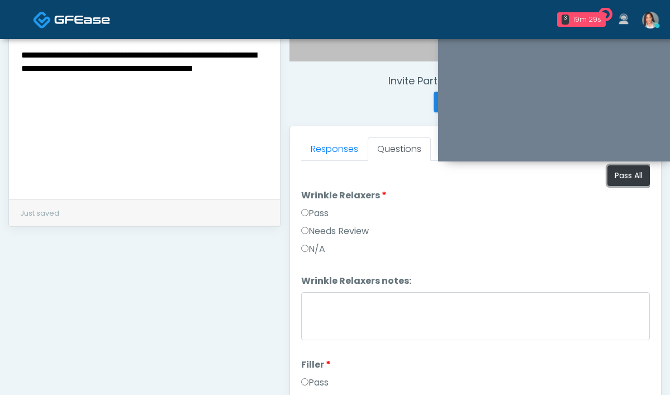
scroll to position [328, 0]
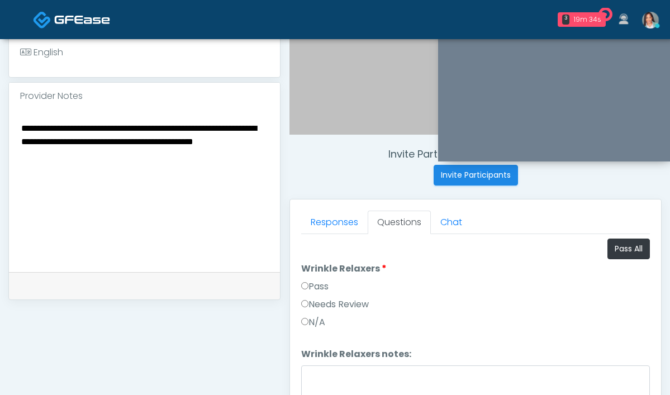
click at [207, 132] on textarea "**********" at bounding box center [144, 189] width 249 height 136
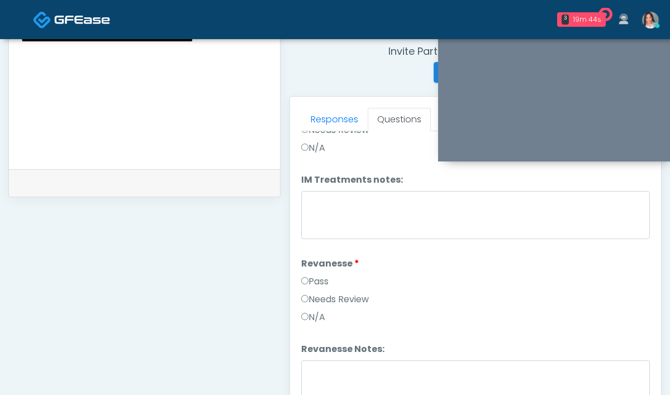
scroll to position [952, 0]
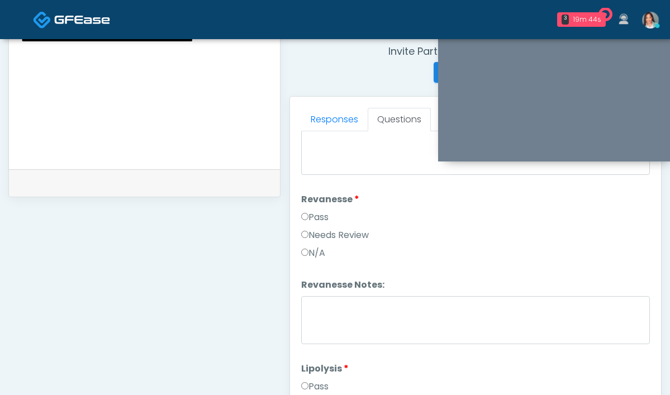
type textarea "**********"
click at [309, 230] on label "Needs Review" at bounding box center [335, 235] width 68 height 13
click at [301, 295] on li "Revanesse Notes: Revanesse Notes:" at bounding box center [475, 313] width 349 height 70
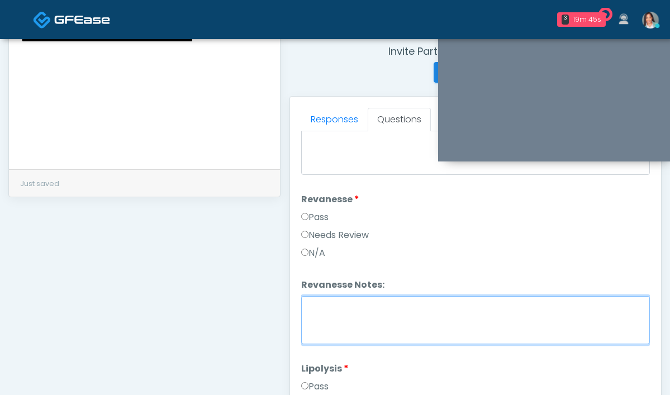
click at [301, 297] on textarea "Revanesse Notes:" at bounding box center [475, 320] width 349 height 48
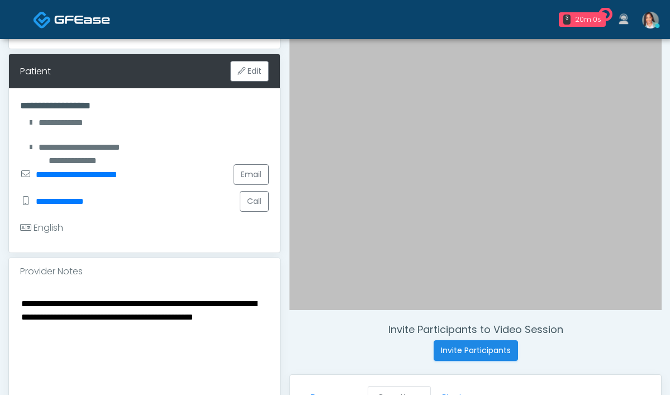
scroll to position [155, 0]
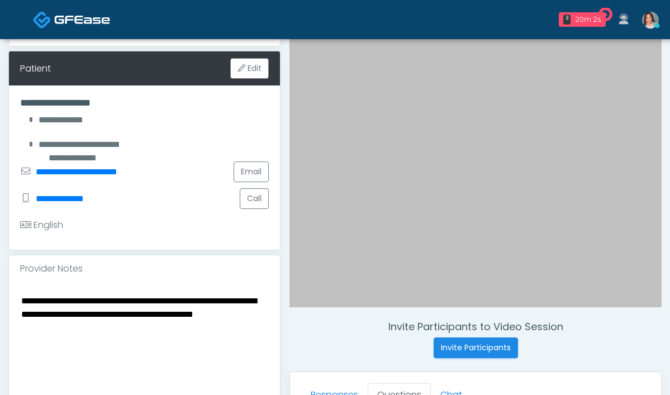
type textarea "**********"
drag, startPoint x: 209, startPoint y: 317, endPoint x: 168, endPoint y: 314, distance: 40.3
click at [168, 314] on textarea "**********" at bounding box center [144, 362] width 249 height 136
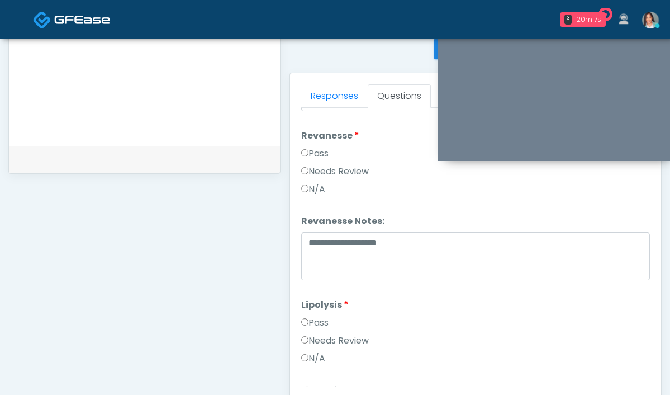
scroll to position [455, 0]
type textarea "**********"
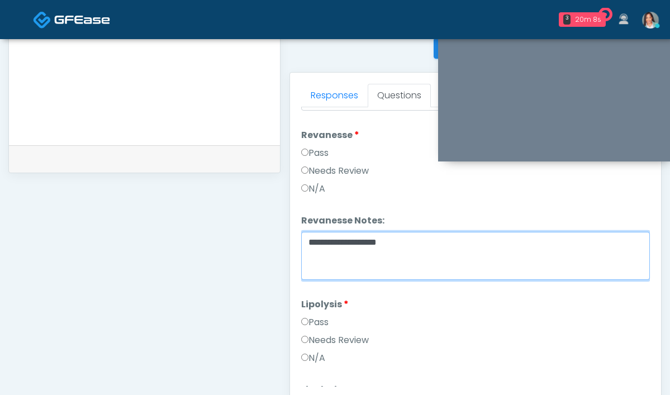
click at [366, 240] on textarea "**********" at bounding box center [475, 256] width 349 height 48
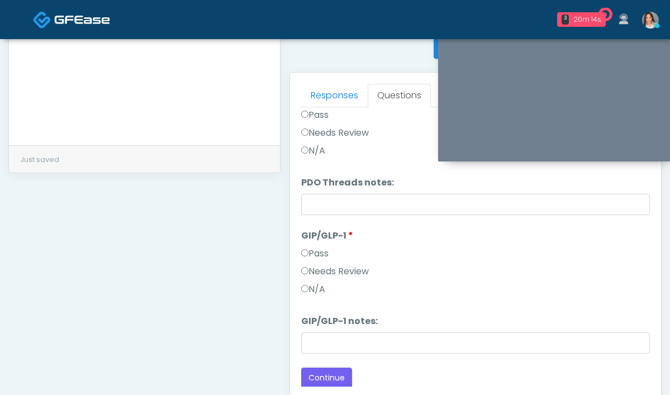
scroll to position [608, 0]
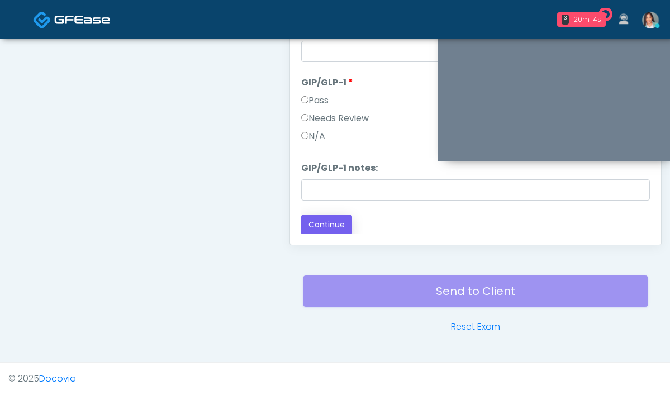
type textarea "**********"
click at [301, 226] on button "Continue" at bounding box center [326, 225] width 51 height 21
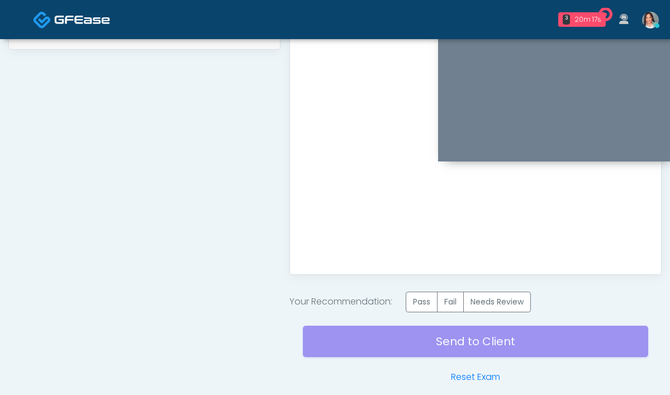
scroll to position [629, 0]
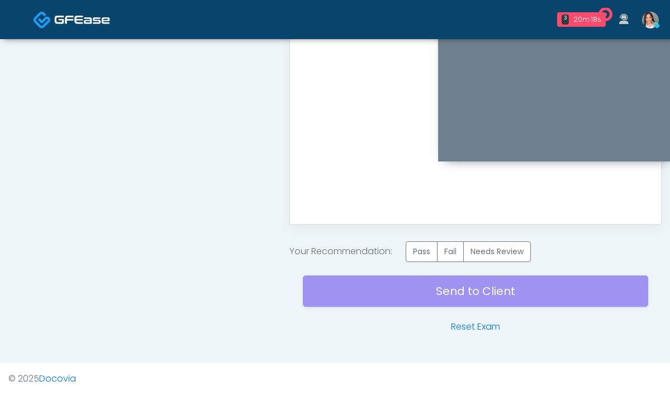
click at [484, 256] on div "Your Recommendation: Pass Fail Needs Review" at bounding box center [476, 252] width 372 height 21
click at [457, 262] on div "Send to Client Reset Exam" at bounding box center [476, 298] width 346 height 72
click at [464, 257] on label "Needs Review" at bounding box center [498, 252] width 68 height 21
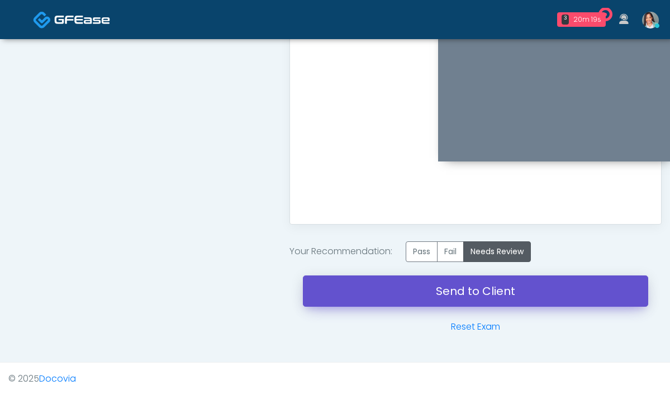
click at [418, 287] on link "Send to Client" at bounding box center [476, 291] width 346 height 31
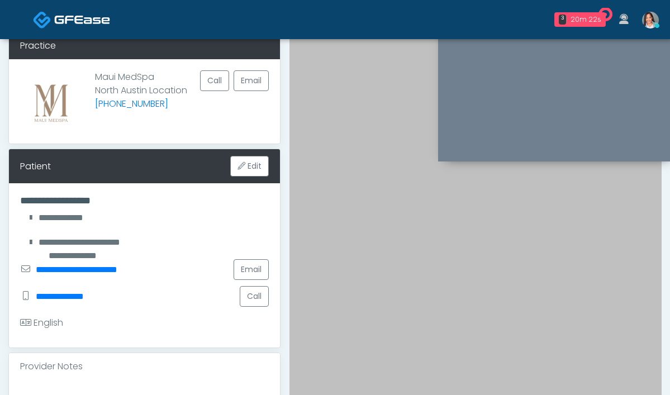
scroll to position [0, 0]
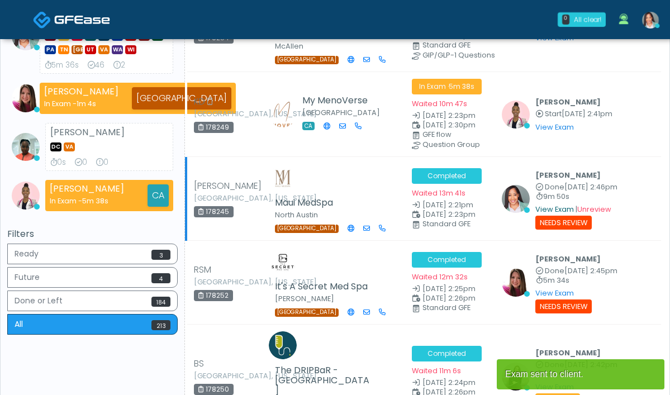
click at [572, 205] on link "View Exam" at bounding box center [555, 210] width 39 height 10
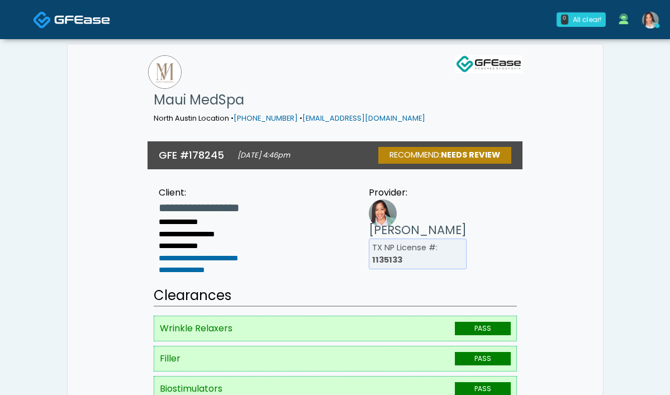
click at [649, 22] on img at bounding box center [651, 20] width 17 height 17
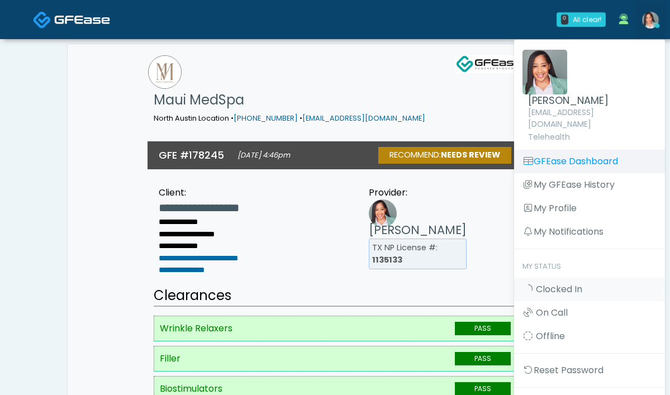
click at [545, 150] on link "GFEase Dashboard" at bounding box center [589, 161] width 151 height 23
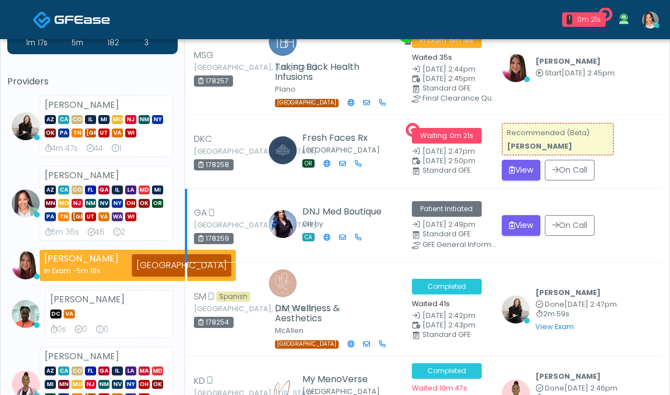
scroll to position [166, 0]
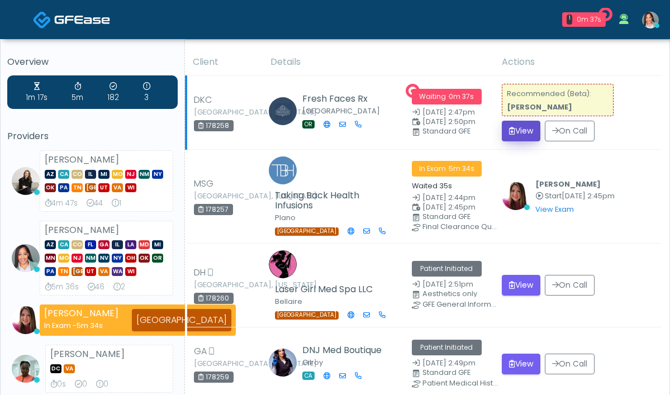
click at [527, 134] on button "View" at bounding box center [521, 131] width 39 height 21
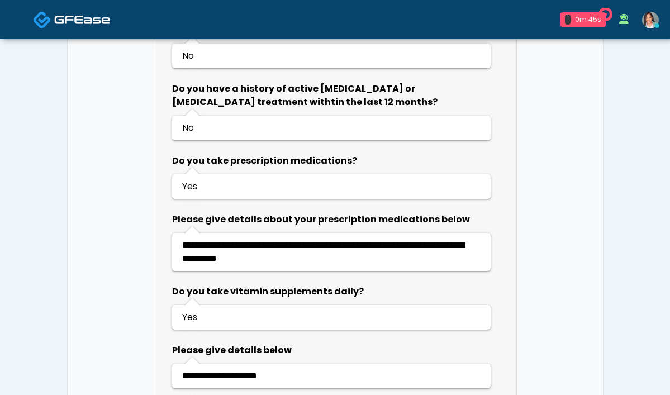
scroll to position [831, 0]
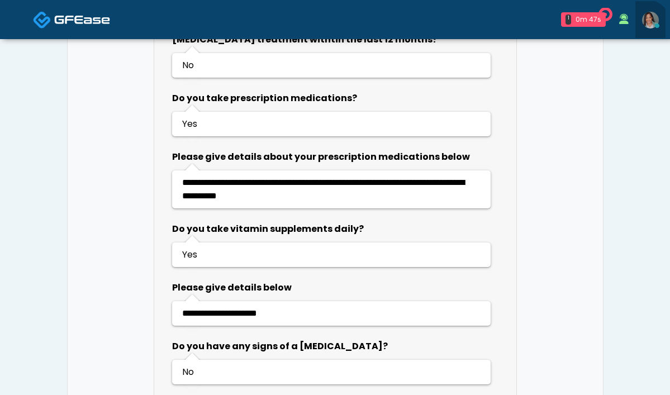
click at [643, 29] on link at bounding box center [651, 19] width 30 height 37
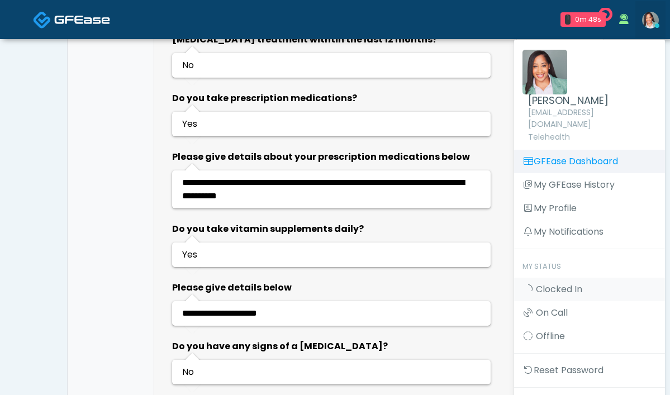
click at [547, 150] on link "GFEase Dashboard" at bounding box center [589, 161] width 151 height 23
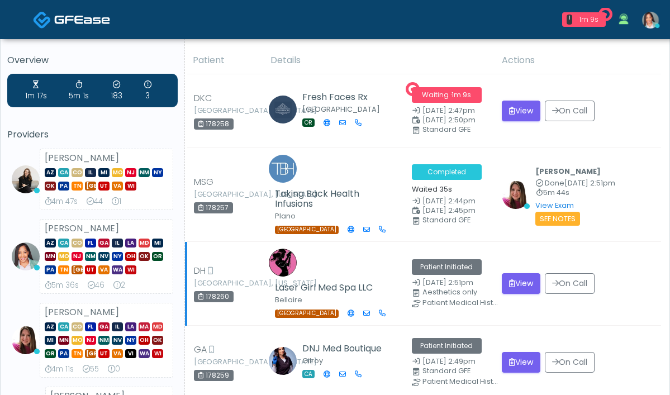
scroll to position [2, 0]
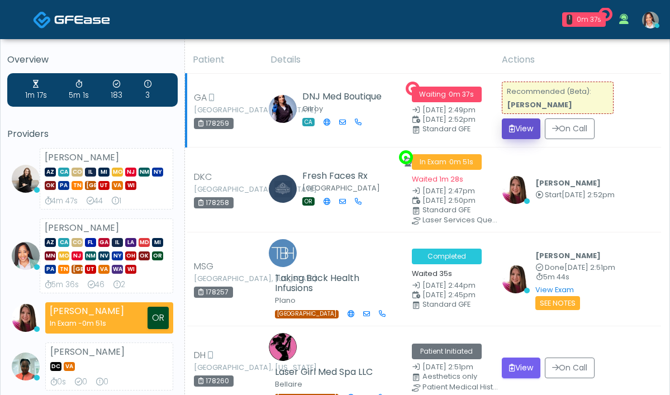
click at [514, 127] on icon "submit" at bounding box center [512, 129] width 6 height 8
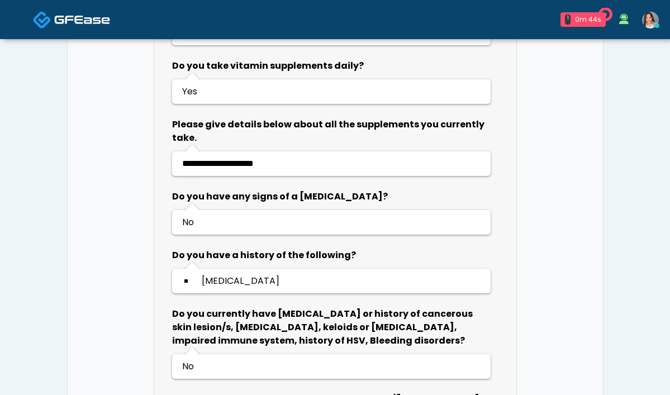
scroll to position [1048, 0]
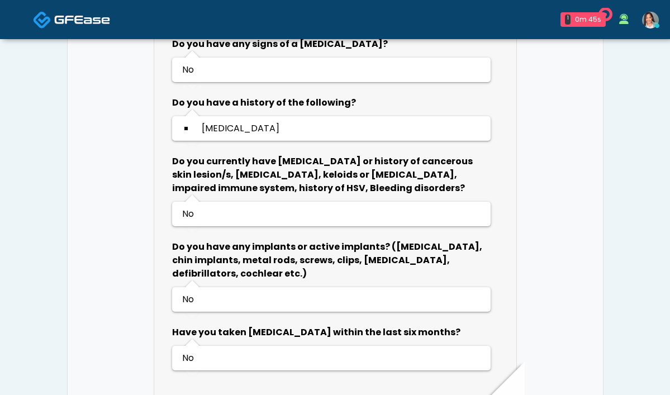
click at [649, 16] on img at bounding box center [651, 20] width 17 height 17
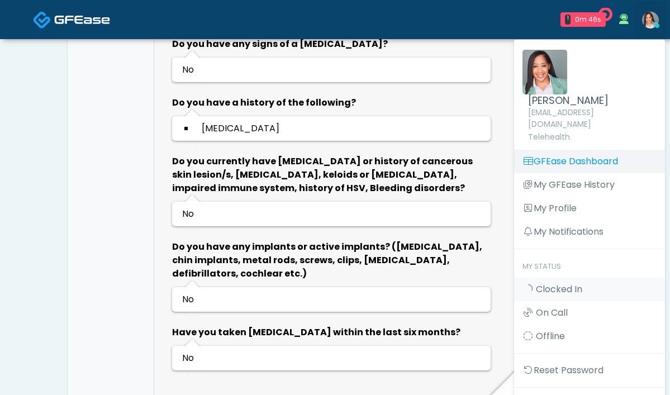
click at [572, 153] on link "GFEase Dashboard" at bounding box center [589, 161] width 151 height 23
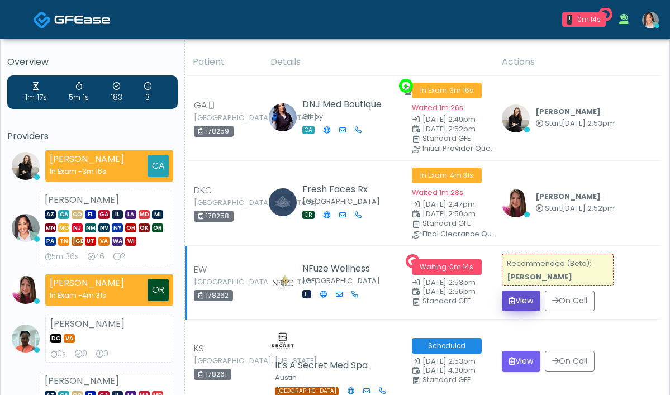
click at [512, 308] on button "View" at bounding box center [521, 301] width 39 height 21
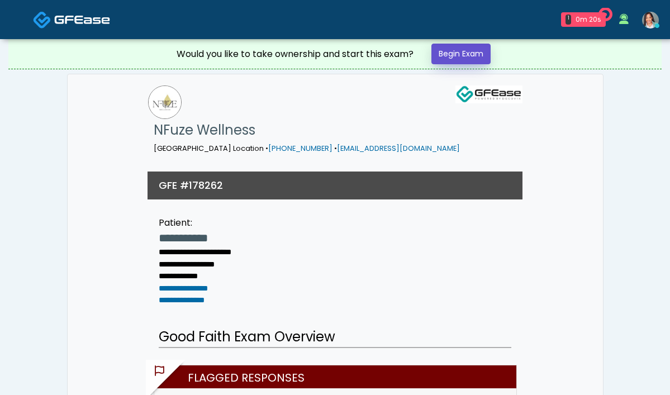
click at [471, 53] on link "Begin Exam" at bounding box center [461, 54] width 59 height 21
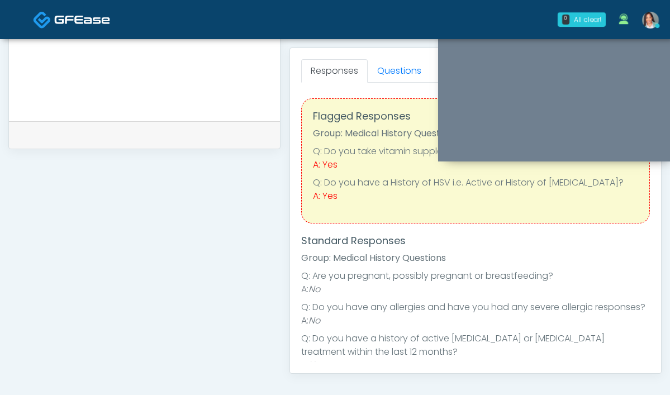
scroll to position [467, 0]
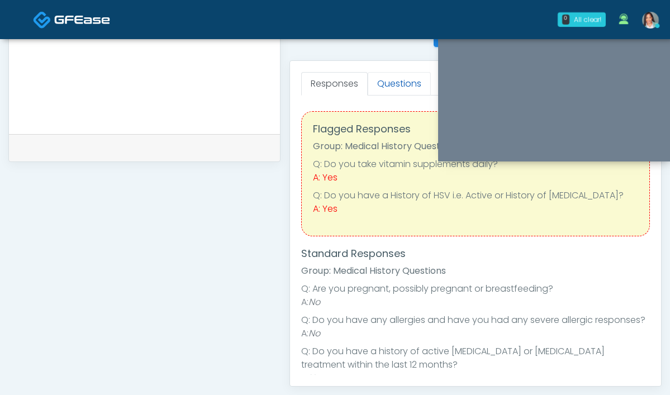
drag, startPoint x: 341, startPoint y: 83, endPoint x: 338, endPoint y: 73, distance: 10.6
click at [368, 83] on link "Questions" at bounding box center [399, 83] width 63 height 23
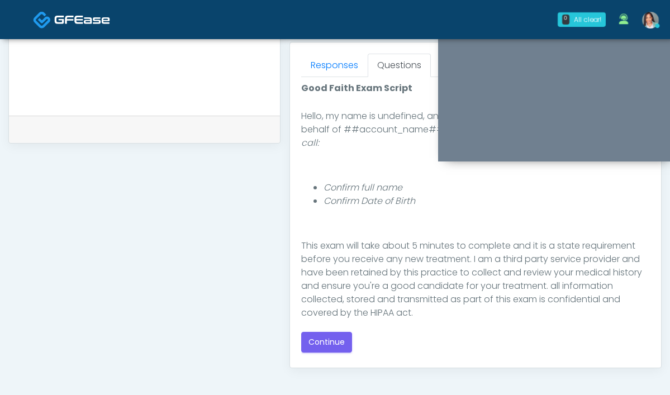
scroll to position [75, 0]
click at [301, 350] on button "Continue" at bounding box center [326, 342] width 51 height 21
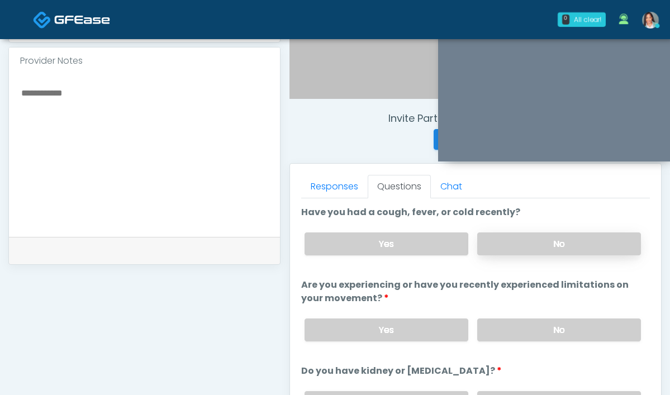
click at [478, 251] on label "No" at bounding box center [560, 244] width 164 height 23
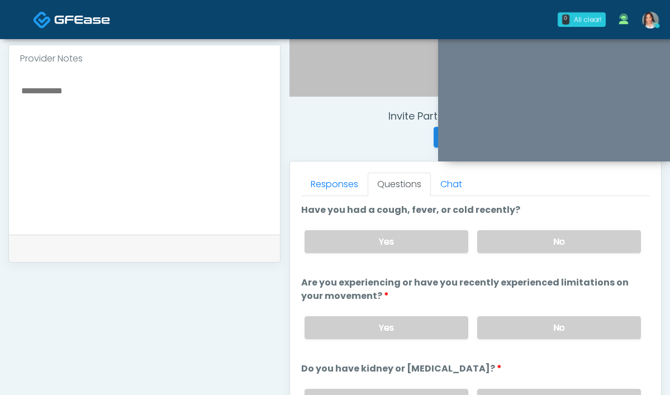
click at [490, 343] on div "Yes No" at bounding box center [473, 328] width 355 height 41
drag, startPoint x: 484, startPoint y: 332, endPoint x: 388, endPoint y: 172, distance: 186.4
click at [484, 330] on label "No" at bounding box center [560, 328] width 164 height 23
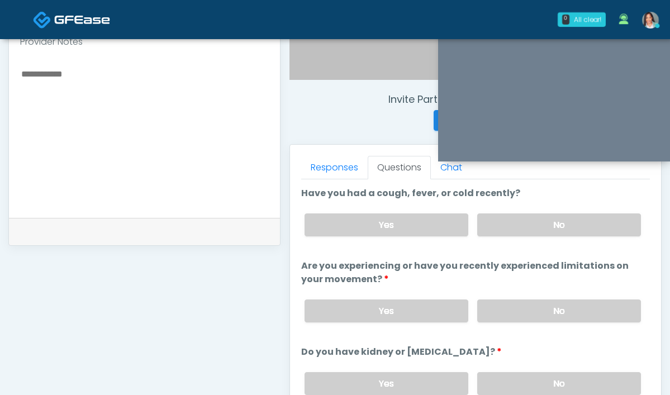
scroll to position [452, 0]
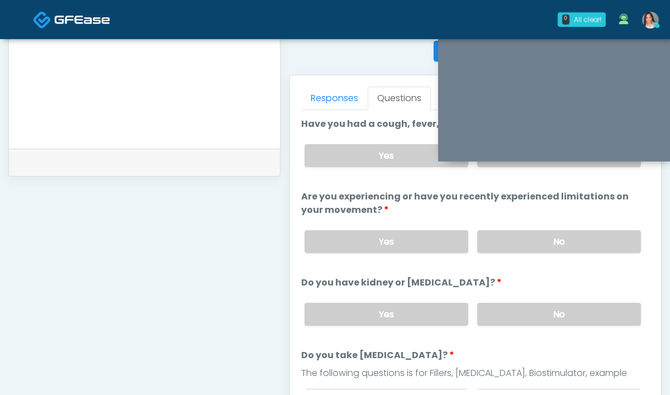
drag, startPoint x: 476, startPoint y: 311, endPoint x: 393, endPoint y: 212, distance: 129.3
click at [478, 310] on label "No" at bounding box center [560, 314] width 164 height 23
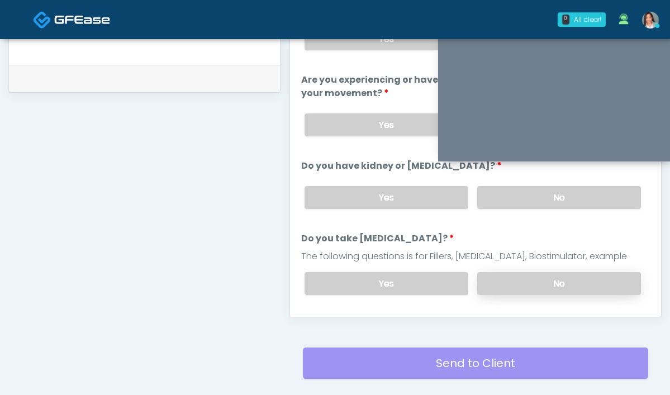
scroll to position [34, 0]
drag, startPoint x: 538, startPoint y: 272, endPoint x: 504, endPoint y: 258, distance: 37.1
click at [538, 272] on label "No" at bounding box center [560, 283] width 164 height 23
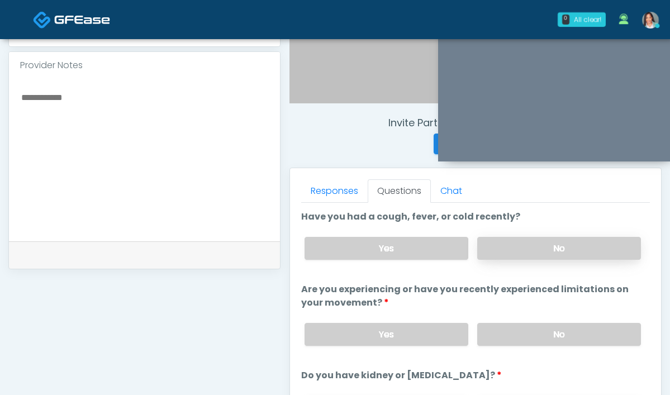
scroll to position [356, 0]
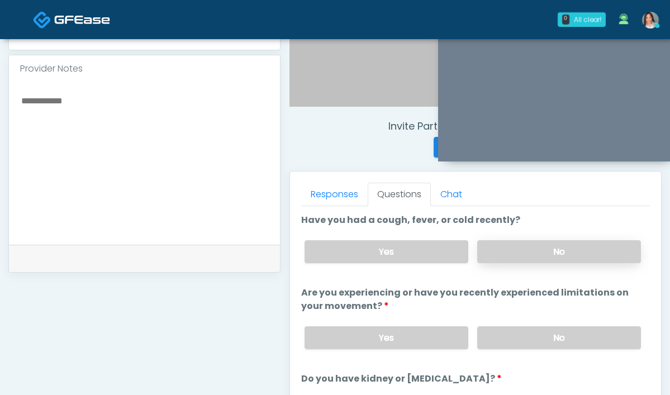
click at [494, 245] on label "No" at bounding box center [560, 251] width 164 height 23
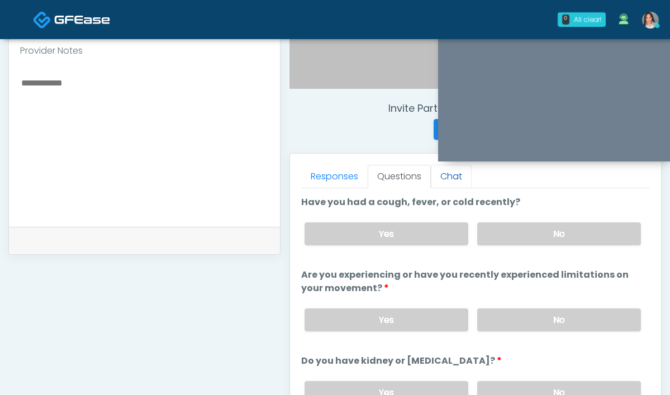
scroll to position [377, 0]
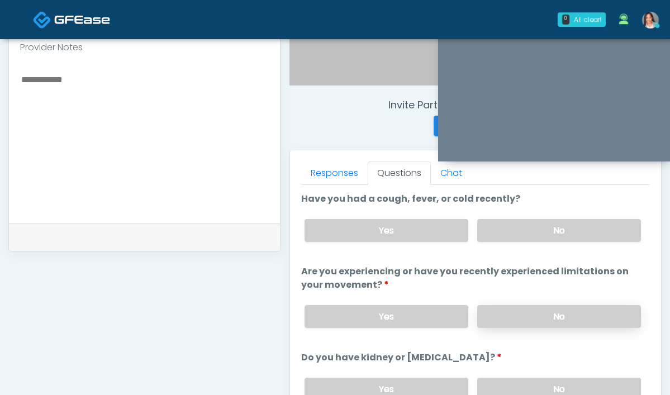
click at [540, 322] on label "No" at bounding box center [560, 316] width 164 height 23
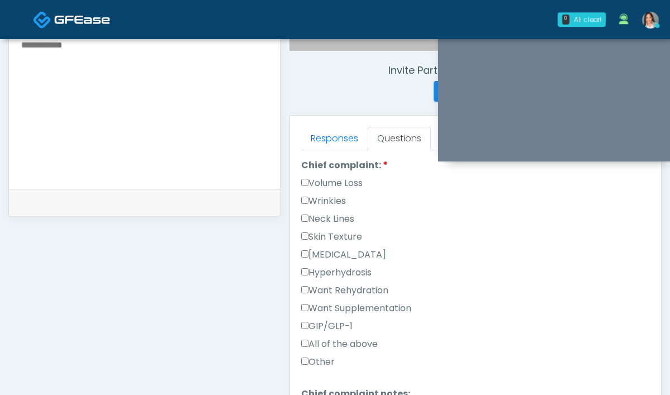
scroll to position [324, 0]
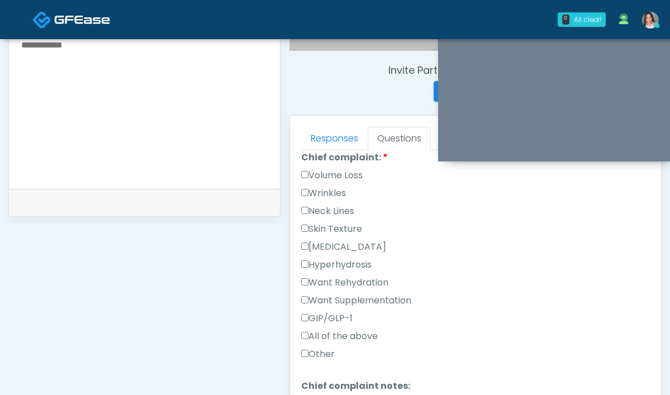
click at [301, 229] on label "Skin Texture" at bounding box center [331, 229] width 61 height 13
click at [301, 131] on link "Responses" at bounding box center [334, 138] width 67 height 23
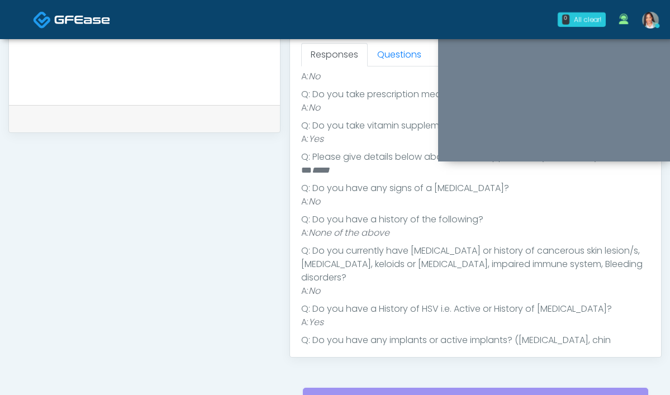
scroll to position [275, 0]
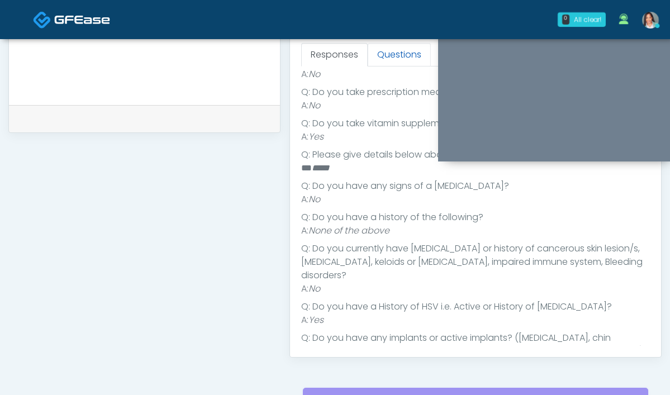
click at [368, 58] on link "Questions" at bounding box center [399, 54] width 63 height 23
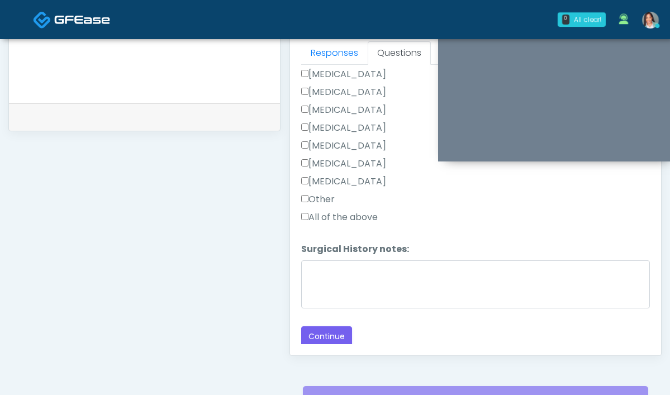
scroll to position [498, 0]
click at [301, 340] on button "Continue" at bounding box center [326, 336] width 51 height 21
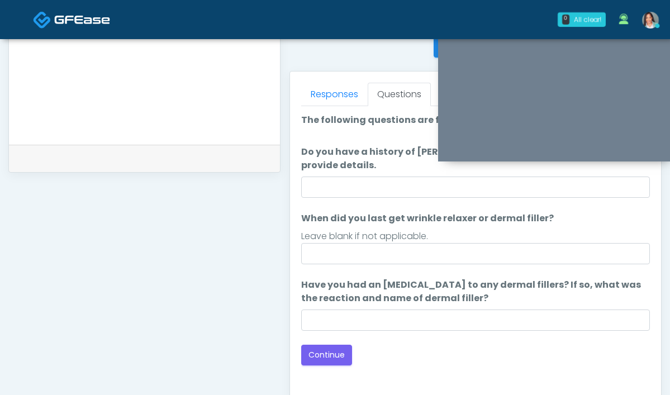
scroll to position [455, 0]
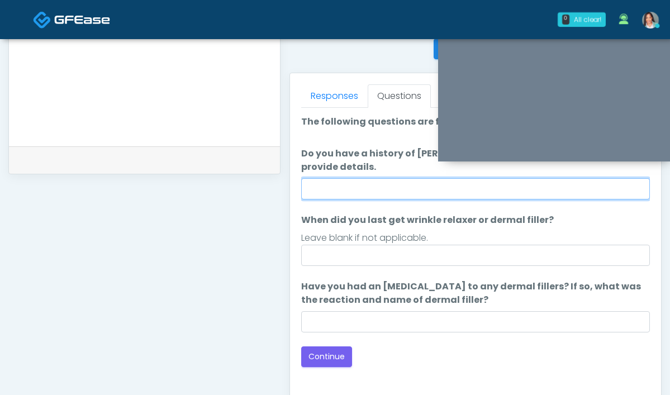
click at [358, 179] on input "Do you have a history of Guillain's barre or ALS? If so, please provide details." at bounding box center [475, 188] width 349 height 21
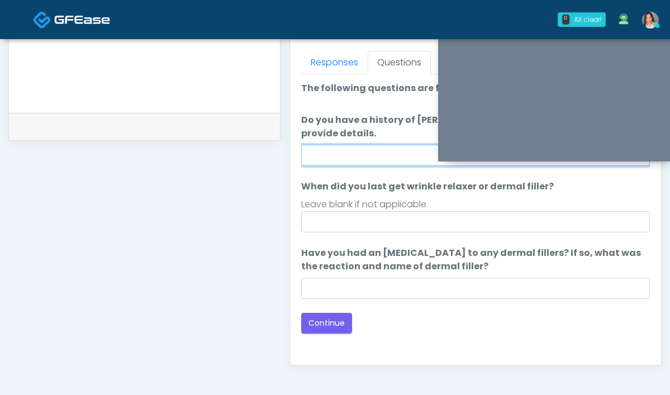
scroll to position [494, 0]
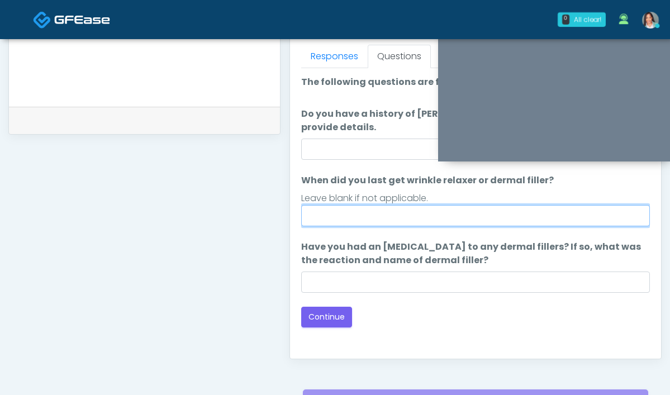
click at [345, 208] on input "When did you last get wrinkle relaxer or dermal filler?" at bounding box center [475, 215] width 349 height 21
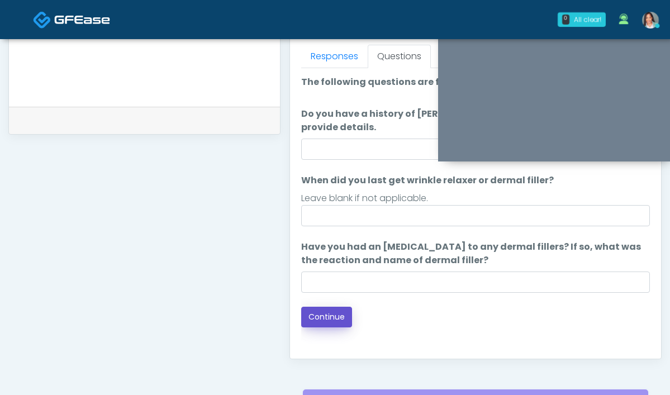
click at [301, 307] on button "Continue" at bounding box center [326, 317] width 51 height 21
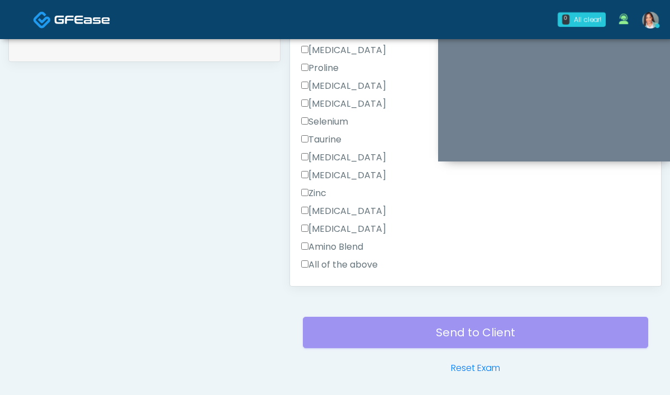
scroll to position [539, 0]
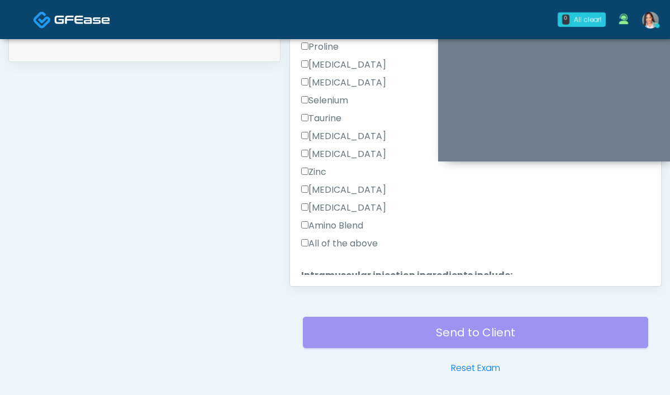
click at [301, 235] on div "Amino Blend" at bounding box center [475, 228] width 349 height 18
drag, startPoint x: 278, startPoint y: 244, endPoint x: 282, endPoint y: 228, distance: 16.3
click at [301, 243] on label "All of the above" at bounding box center [339, 243] width 77 height 13
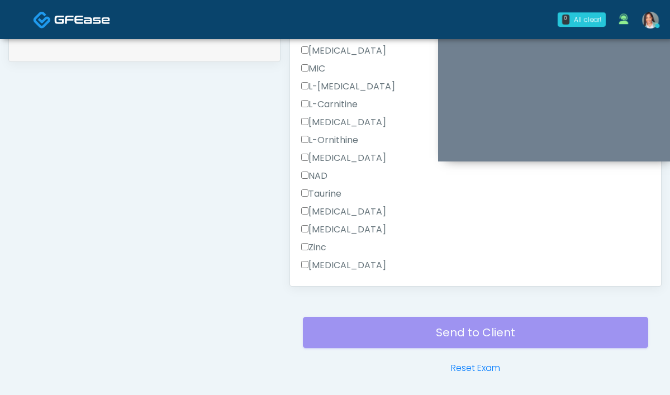
scroll to position [988, 0]
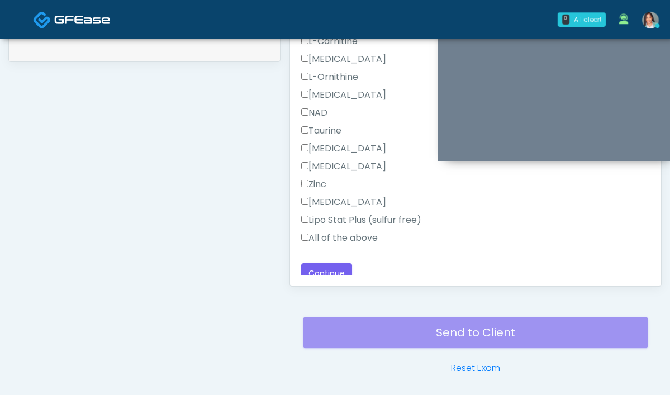
click at [301, 243] on label "All of the above" at bounding box center [339, 238] width 77 height 13
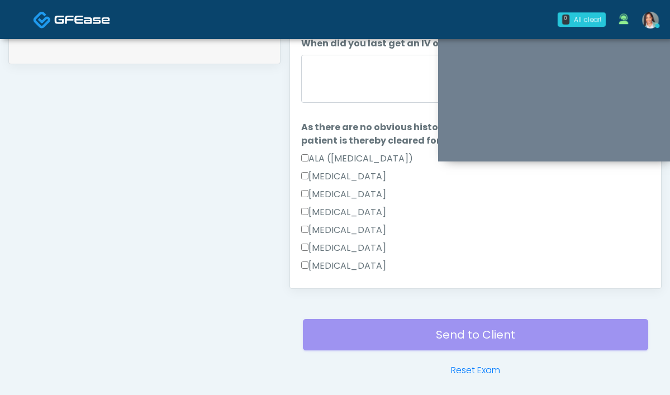
scroll to position [565, 0]
click at [301, 80] on textarea "When did you last get an IV or IM?" at bounding box center [475, 79] width 349 height 48
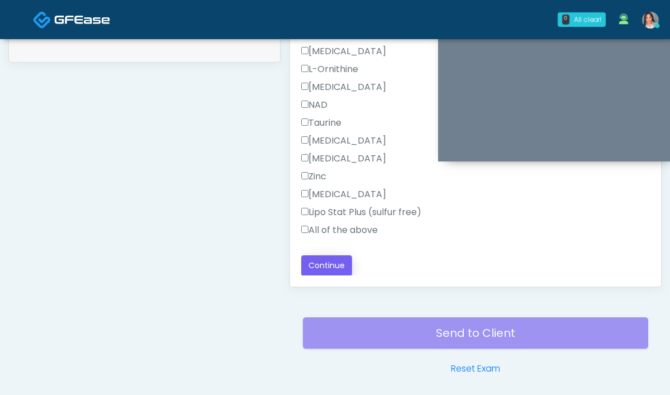
scroll to position [567, 0]
type textarea "**********"
click at [301, 264] on button "Continue" at bounding box center [326, 265] width 51 height 21
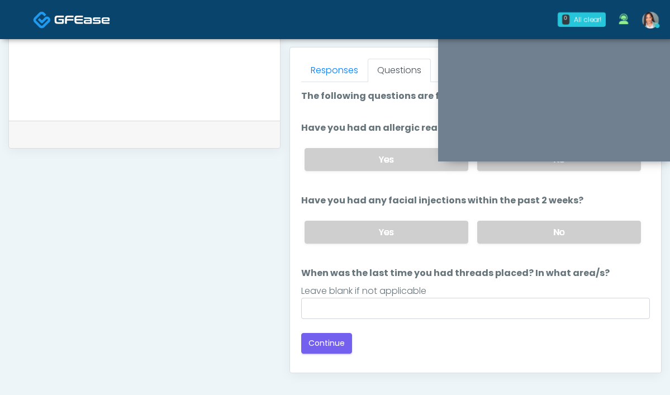
scroll to position [427, 0]
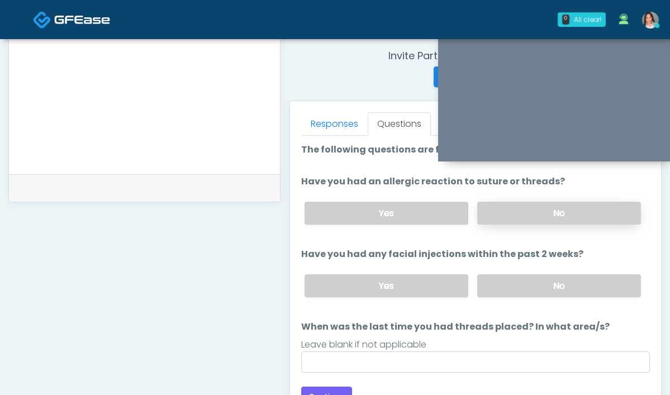
click at [512, 212] on label "No" at bounding box center [560, 213] width 164 height 23
click at [478, 290] on label "No" at bounding box center [560, 286] width 164 height 23
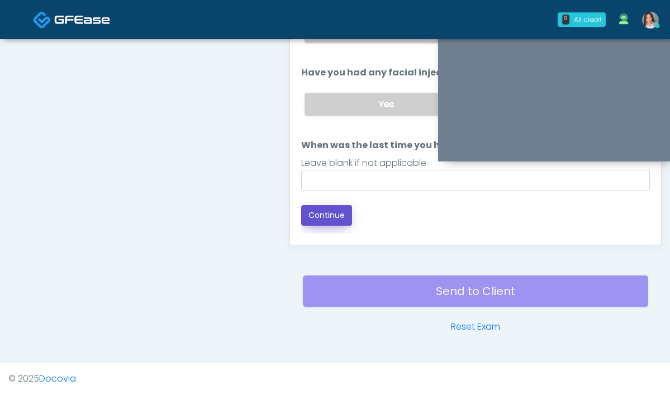
click at [301, 212] on button "Continue" at bounding box center [326, 215] width 51 height 21
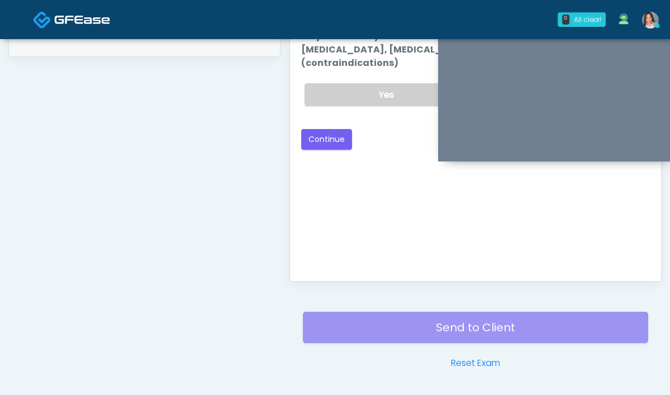
scroll to position [424, 0]
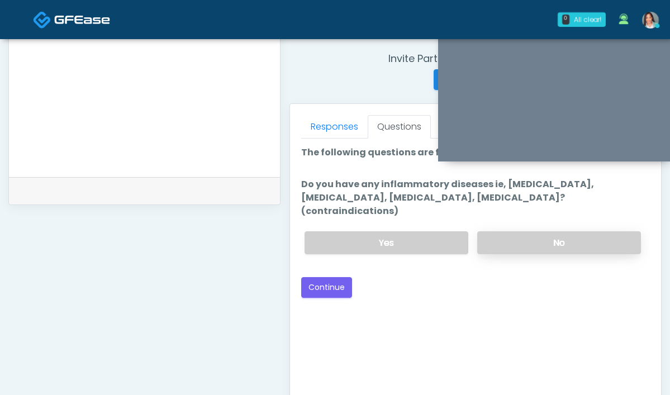
click at [501, 232] on label "No" at bounding box center [560, 243] width 164 height 23
click at [301, 277] on button "Continue" at bounding box center [326, 287] width 51 height 21
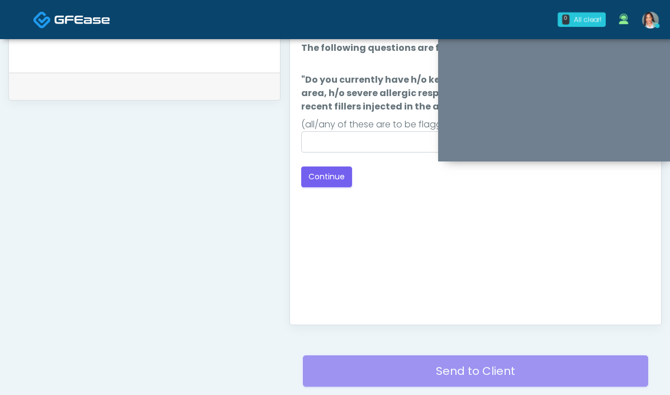
scroll to position [406, 0]
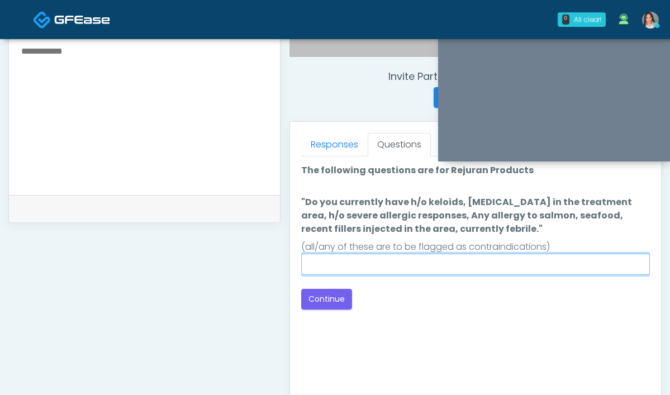
click at [317, 264] on input ""Do you currently have h/o keloids, skin infection in the treatment area, h/o s…" at bounding box center [475, 264] width 349 height 21
type input "****"
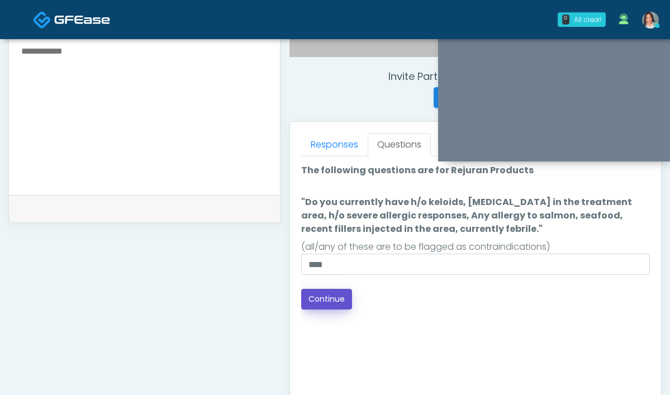
click at [301, 305] on button "Continue" at bounding box center [326, 299] width 51 height 21
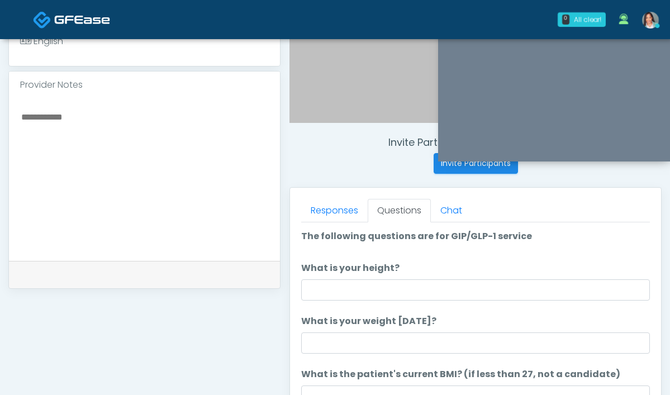
scroll to position [332, 0]
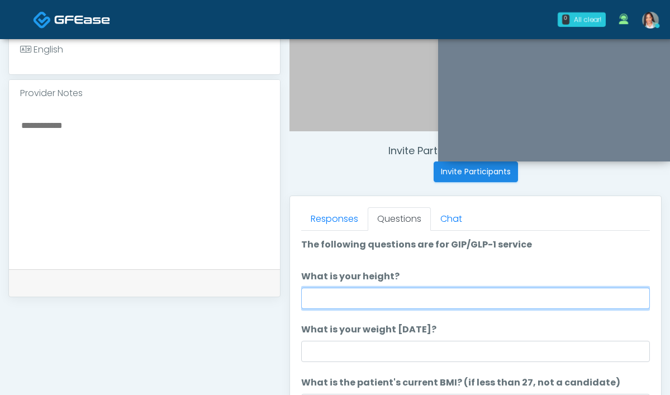
click at [301, 294] on input "What is your height?" at bounding box center [475, 298] width 349 height 21
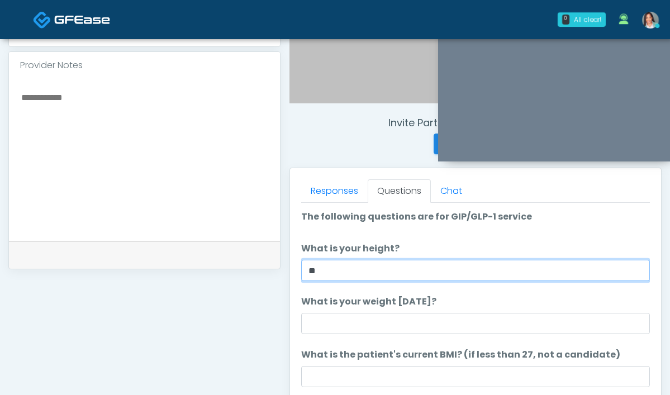
scroll to position [376, 0]
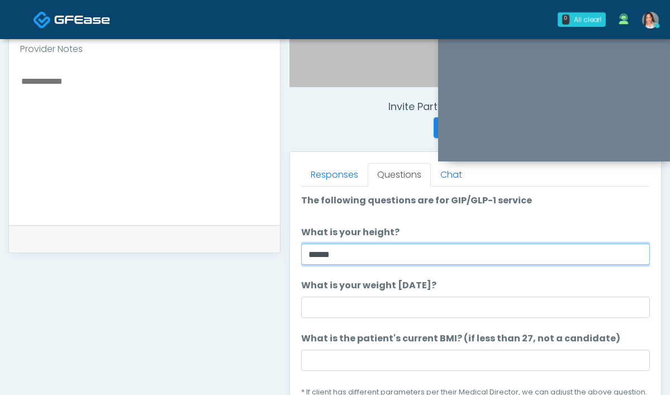
type input "*****"
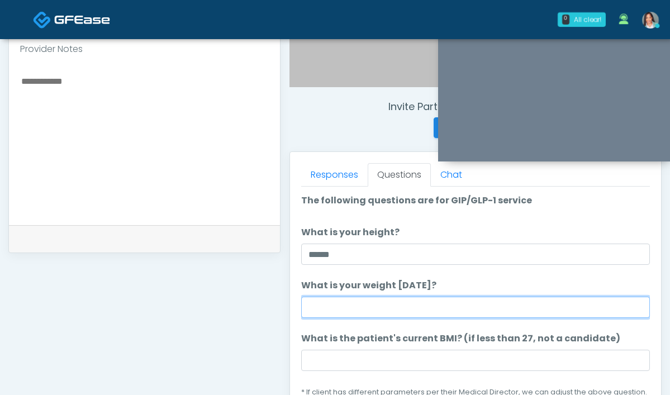
click at [317, 306] on input "What is your weight today?" at bounding box center [475, 307] width 349 height 21
type input "**********"
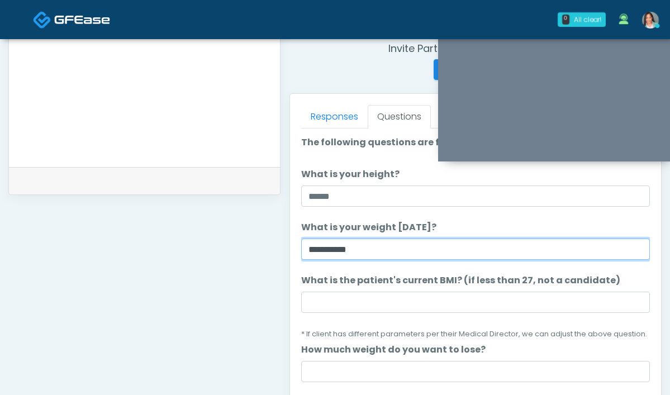
scroll to position [439, 0]
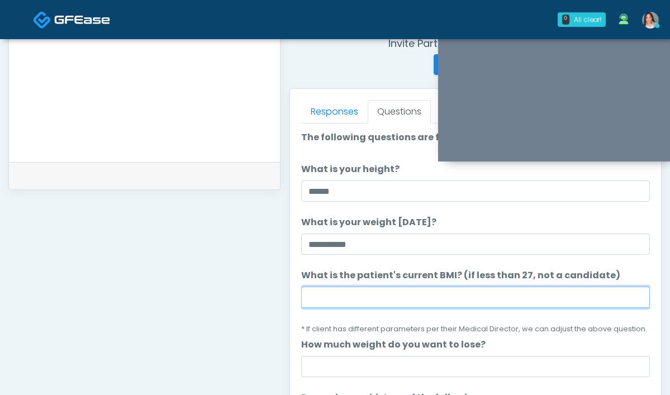
click at [381, 303] on input "What is the patient's current BMI? (if less than 27, not a candidate)" at bounding box center [475, 297] width 349 height 21
paste input "****"
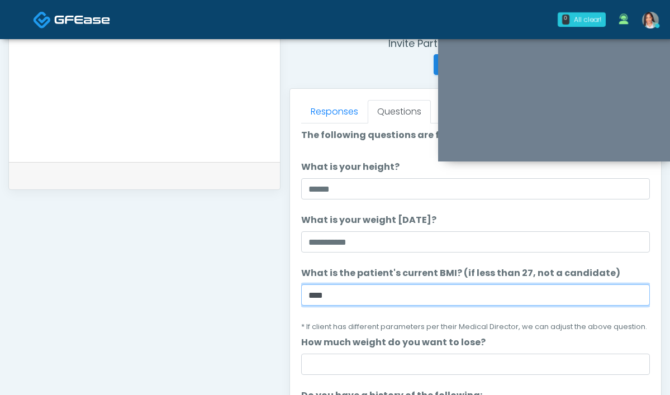
scroll to position [332, 0]
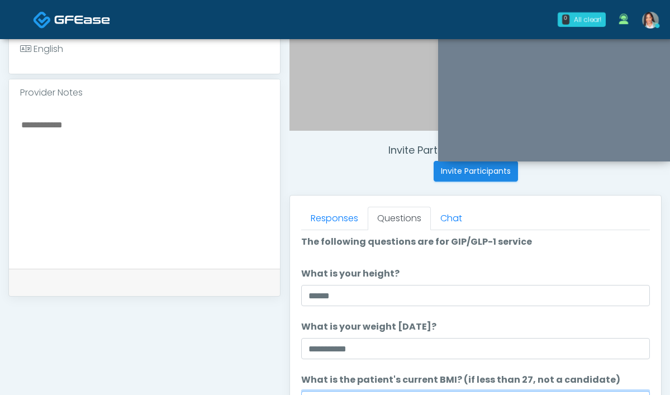
type input "****"
click at [120, 158] on textarea at bounding box center [144, 185] width 249 height 136
paste textarea "****"
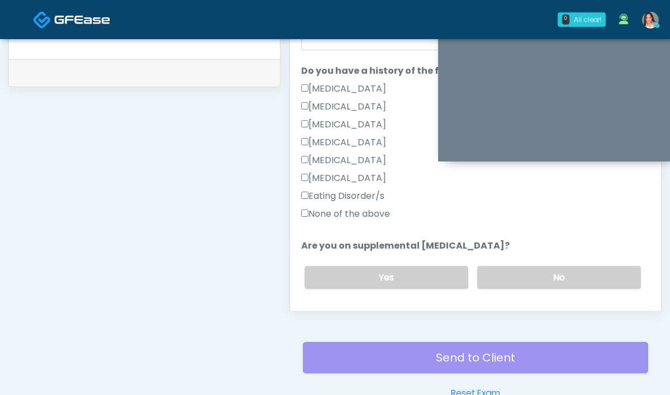
scroll to position [513, 0]
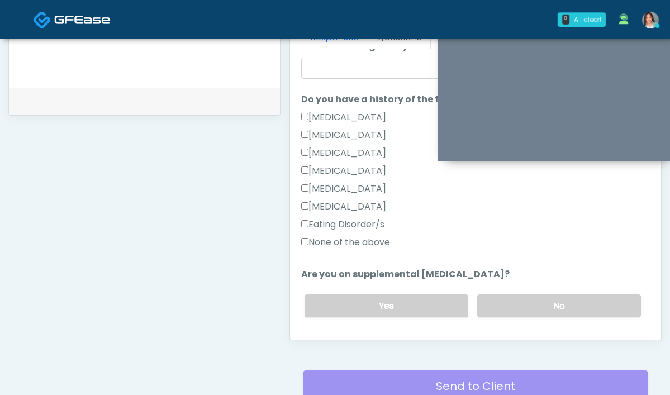
click at [301, 233] on div "Eating Disorder/s" at bounding box center [475, 227] width 349 height 18
drag, startPoint x: 296, startPoint y: 239, endPoint x: 479, endPoint y: 275, distance: 186.3
click at [301, 239] on label "None of the above" at bounding box center [345, 242] width 89 height 13
click at [552, 296] on label "No" at bounding box center [560, 306] width 164 height 23
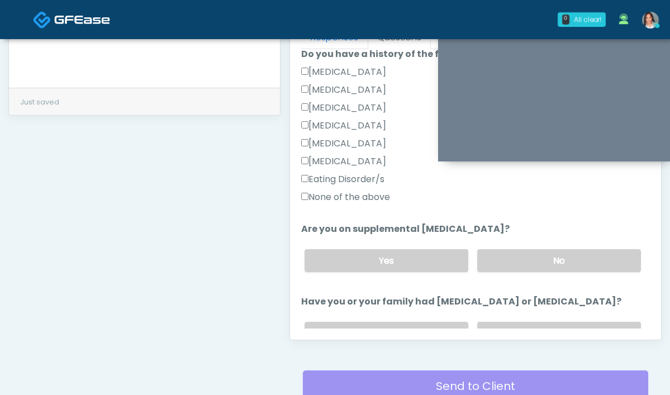
scroll to position [319, 0]
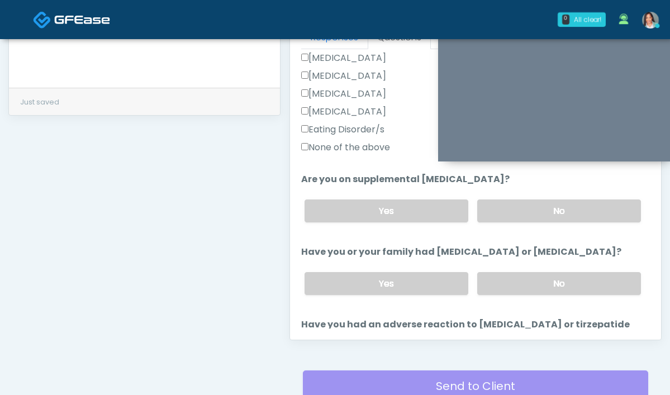
drag, startPoint x: 500, startPoint y: 289, endPoint x: 429, endPoint y: 225, distance: 95.1
click at [499, 287] on label "No" at bounding box center [560, 283] width 164 height 23
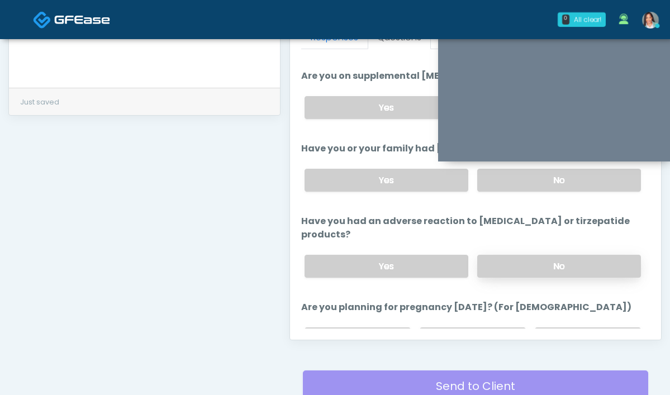
click at [507, 255] on label "No" at bounding box center [560, 266] width 164 height 23
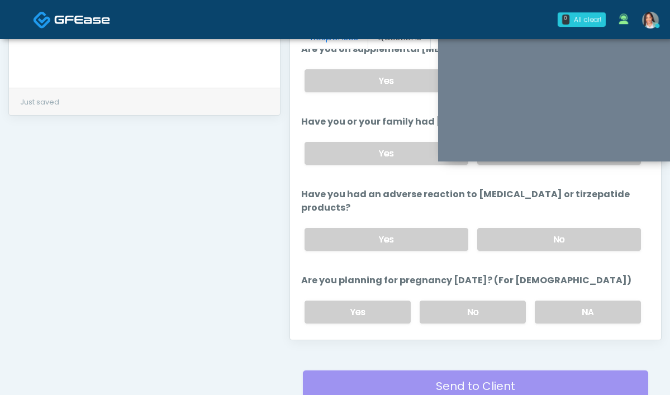
scroll to position [510, 0]
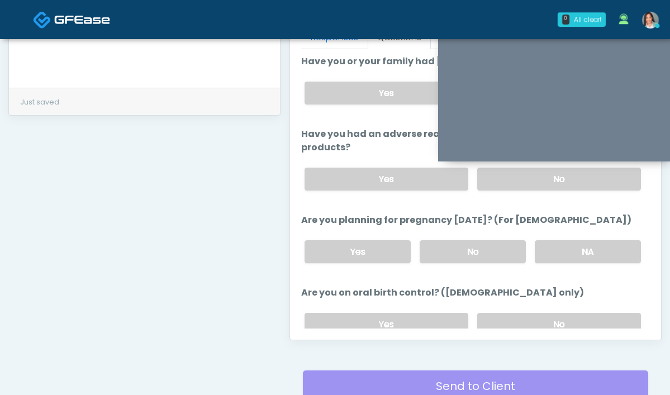
click at [415, 232] on div "Yes No NA" at bounding box center [473, 252] width 355 height 41
click at [457, 240] on label "No" at bounding box center [473, 251] width 106 height 23
click at [516, 317] on label "No" at bounding box center [560, 324] width 164 height 23
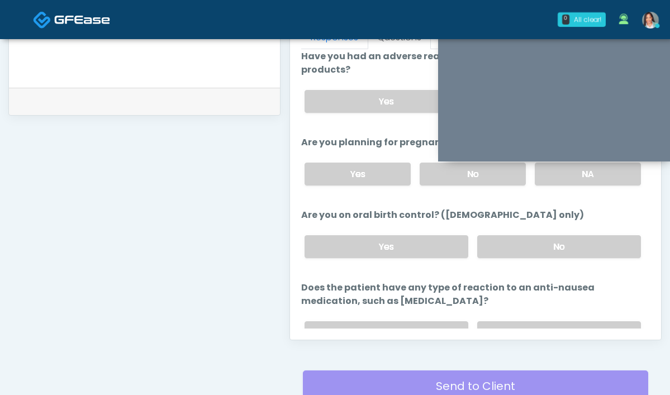
scroll to position [588, 0]
click at [497, 321] on label "No" at bounding box center [560, 332] width 164 height 23
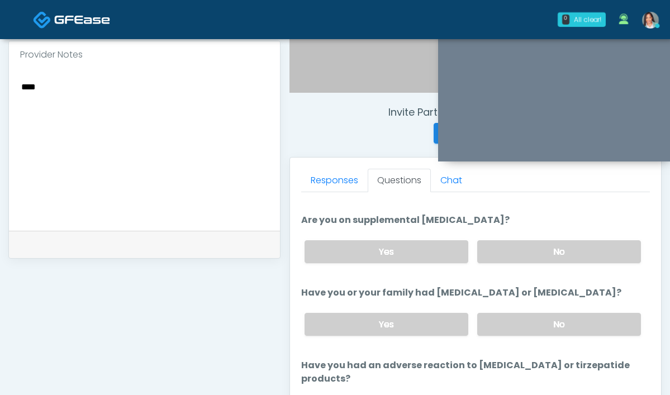
scroll to position [280, 0]
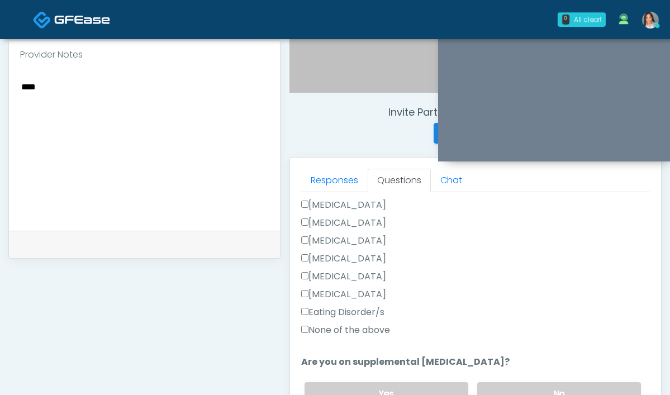
click at [20, 81] on textarea "****" at bounding box center [144, 147] width 249 height 136
click at [122, 87] on textarea "**********" at bounding box center [144, 147] width 249 height 136
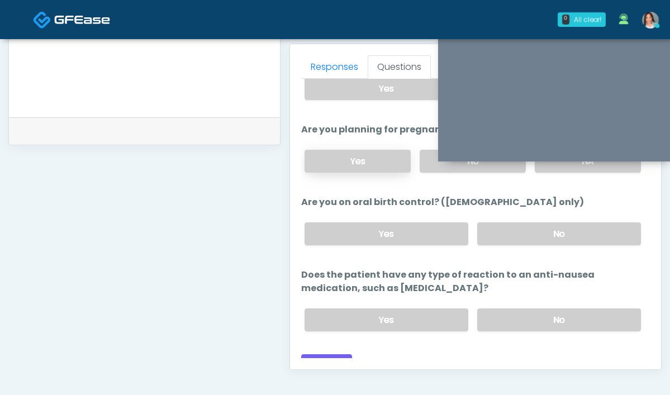
scroll to position [608, 0]
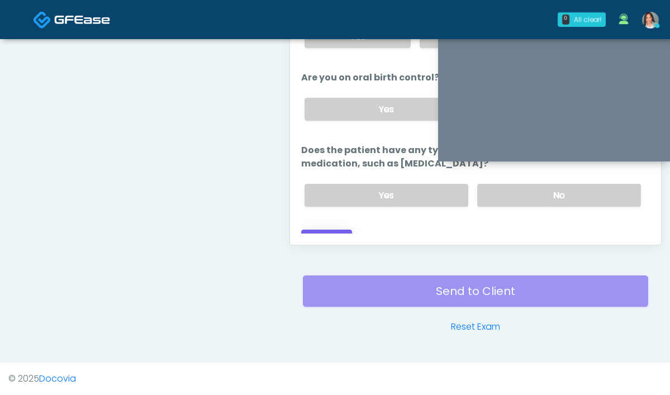
type textarea "**********"
click at [301, 230] on button "Continue" at bounding box center [326, 240] width 51 height 21
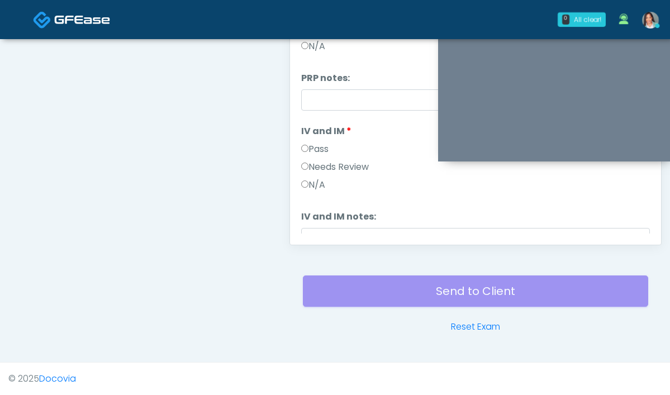
scroll to position [0, 0]
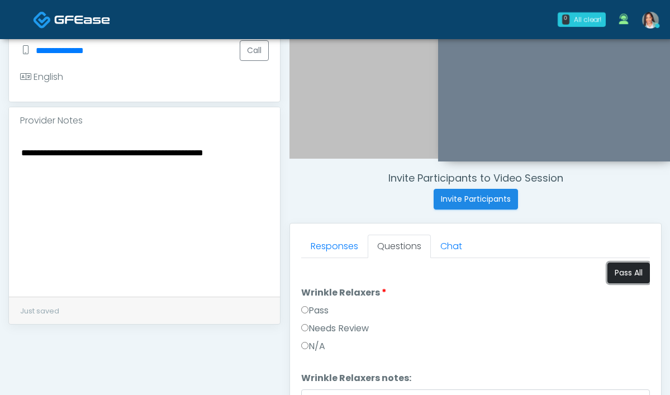
click at [621, 263] on button "Pass All" at bounding box center [629, 273] width 42 height 21
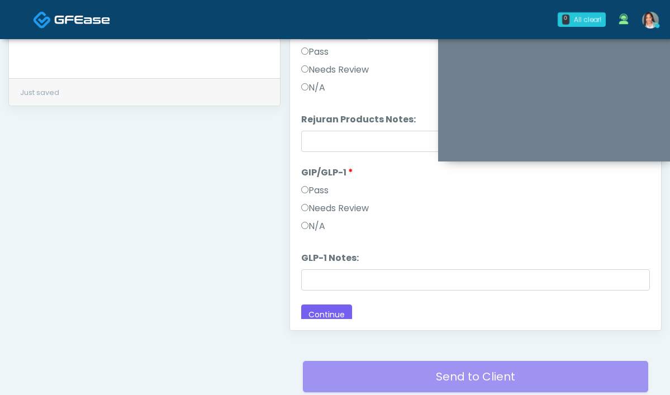
scroll to position [1711, 0]
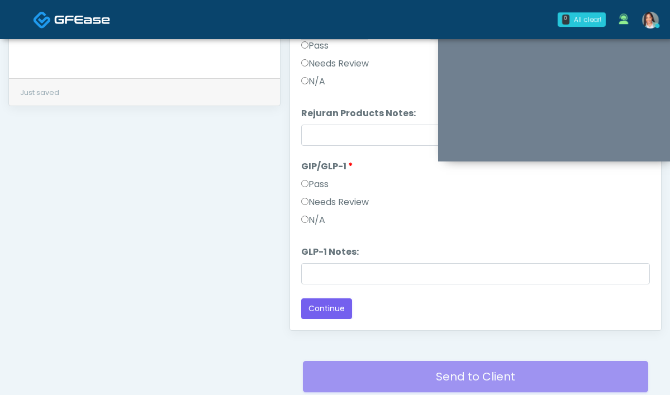
click at [304, 208] on label "Needs Review" at bounding box center [335, 202] width 68 height 13
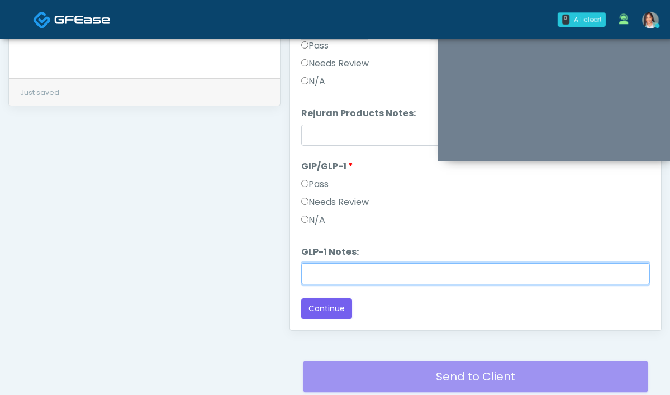
click at [301, 284] on input "GLP-1 Notes:" at bounding box center [475, 273] width 349 height 21
type input "**********"
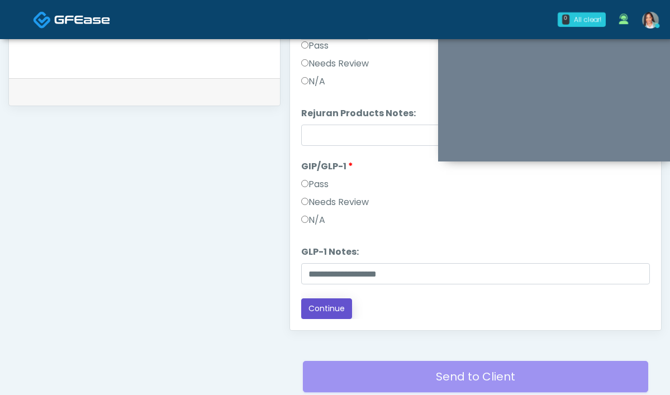
click at [301, 301] on button "Continue" at bounding box center [326, 309] width 51 height 21
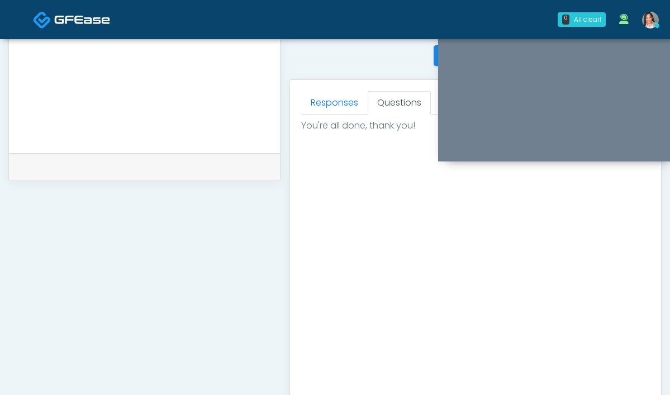
scroll to position [334, 0]
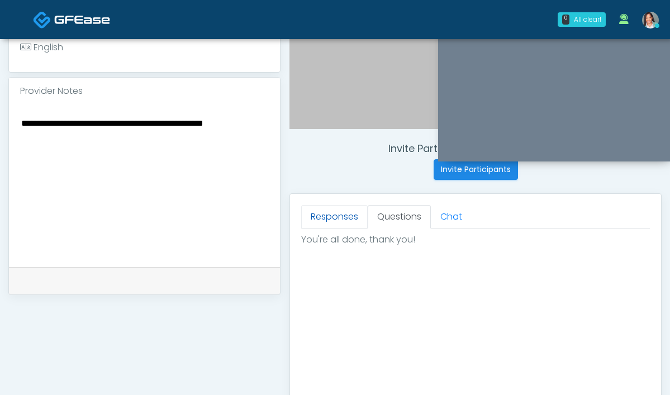
click at [301, 224] on link "Responses" at bounding box center [334, 216] width 67 height 23
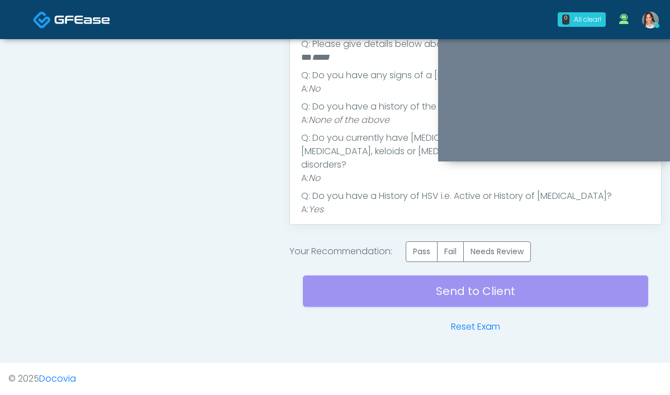
scroll to position [314, 0]
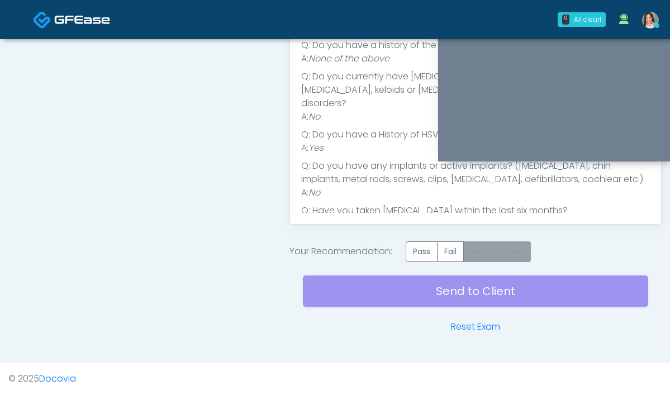
click at [464, 244] on label "Needs Review" at bounding box center [498, 252] width 68 height 21
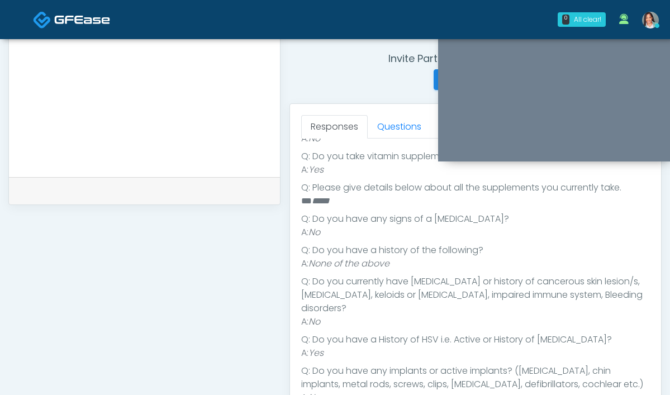
scroll to position [629, 0]
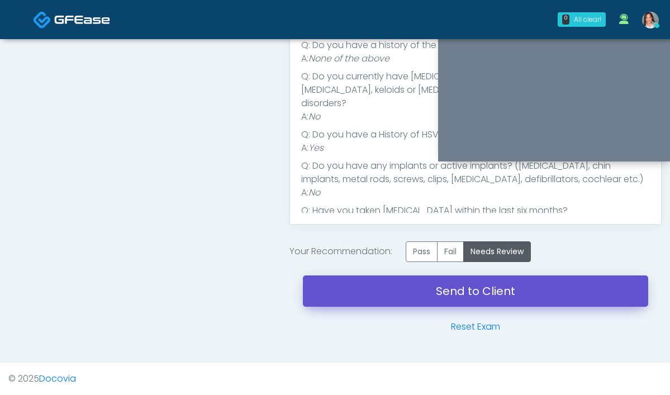
click at [397, 300] on link "Send to Client" at bounding box center [476, 291] width 346 height 31
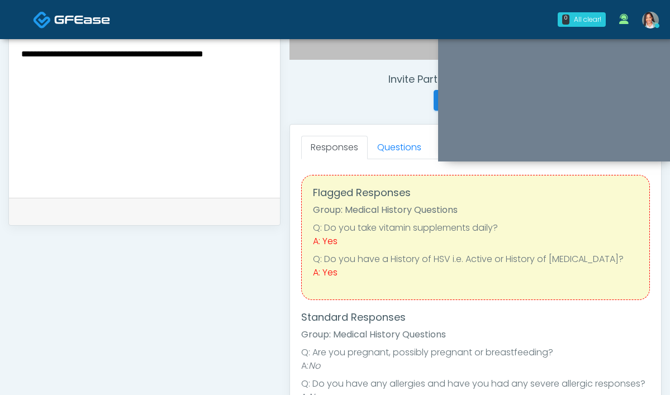
scroll to position [0, 0]
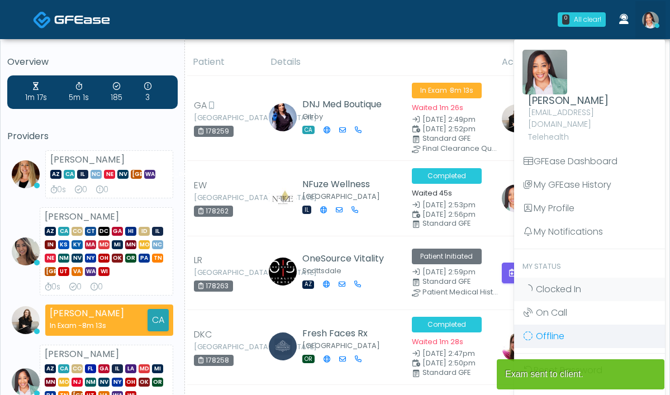
click at [557, 331] on link "Offline" at bounding box center [589, 336] width 151 height 23
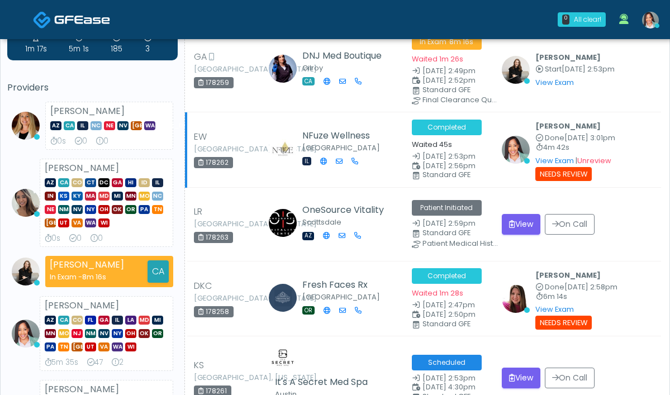
scroll to position [50, 0]
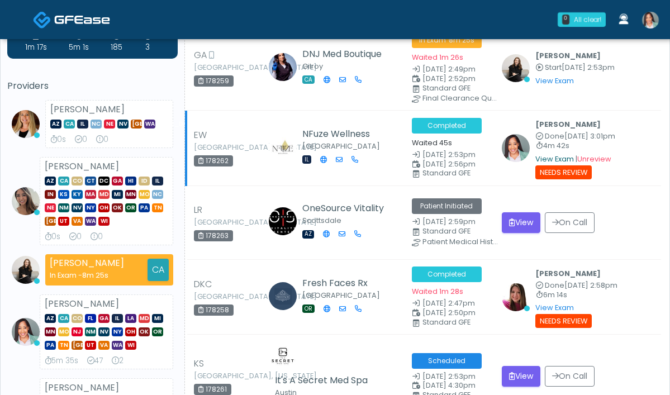
scroll to position [75, 0]
click at [560, 159] on link "View Exam" at bounding box center [555, 159] width 39 height 10
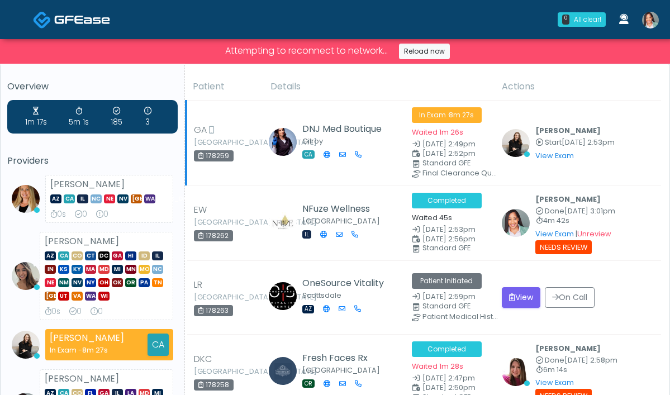
scroll to position [0, 0]
click at [415, 50] on link "Reload now" at bounding box center [424, 52] width 51 height 16
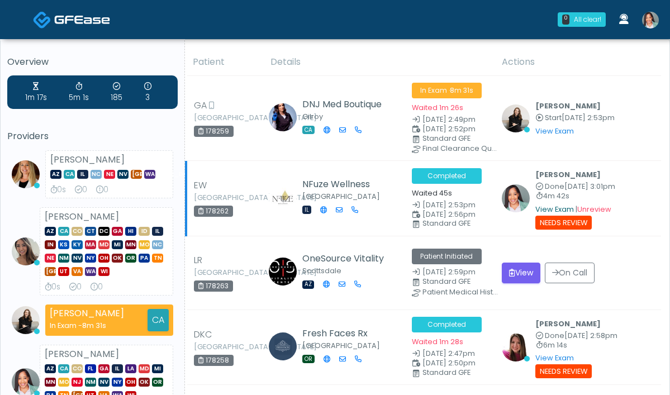
click at [574, 209] on link "View Exam" at bounding box center [555, 210] width 39 height 10
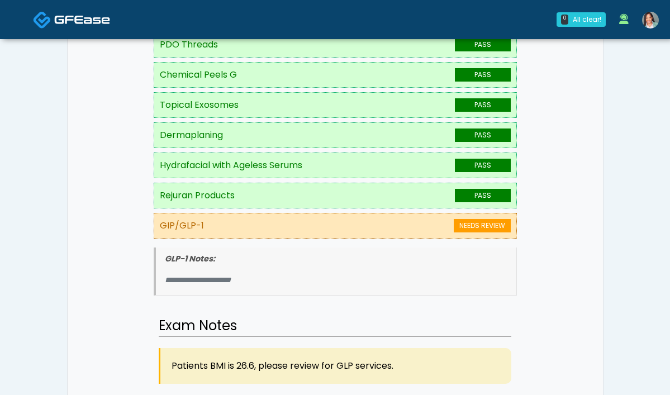
click at [654, 18] on img at bounding box center [651, 20] width 17 height 17
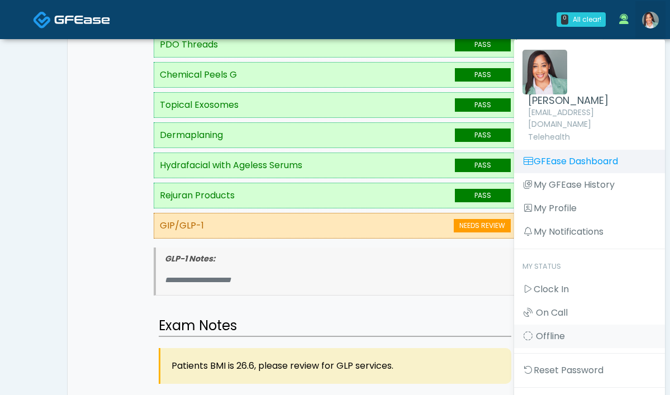
click at [555, 150] on link "GFEase Dashboard" at bounding box center [589, 161] width 151 height 23
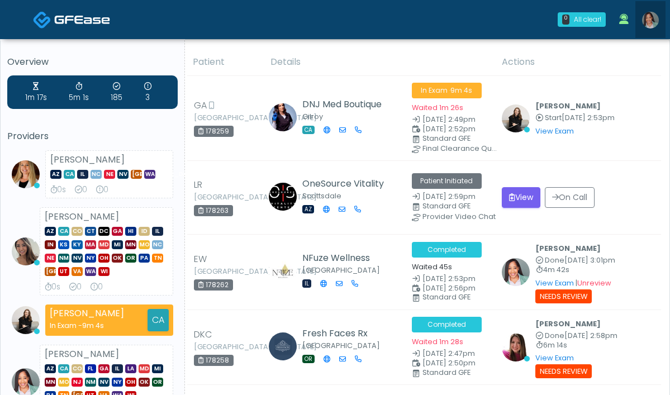
click at [655, 19] on img at bounding box center [651, 20] width 17 height 17
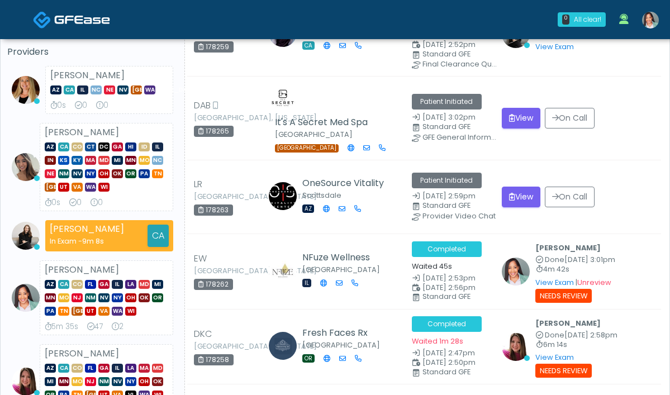
scroll to position [95, 0]
